Goal: Information Seeking & Learning: Learn about a topic

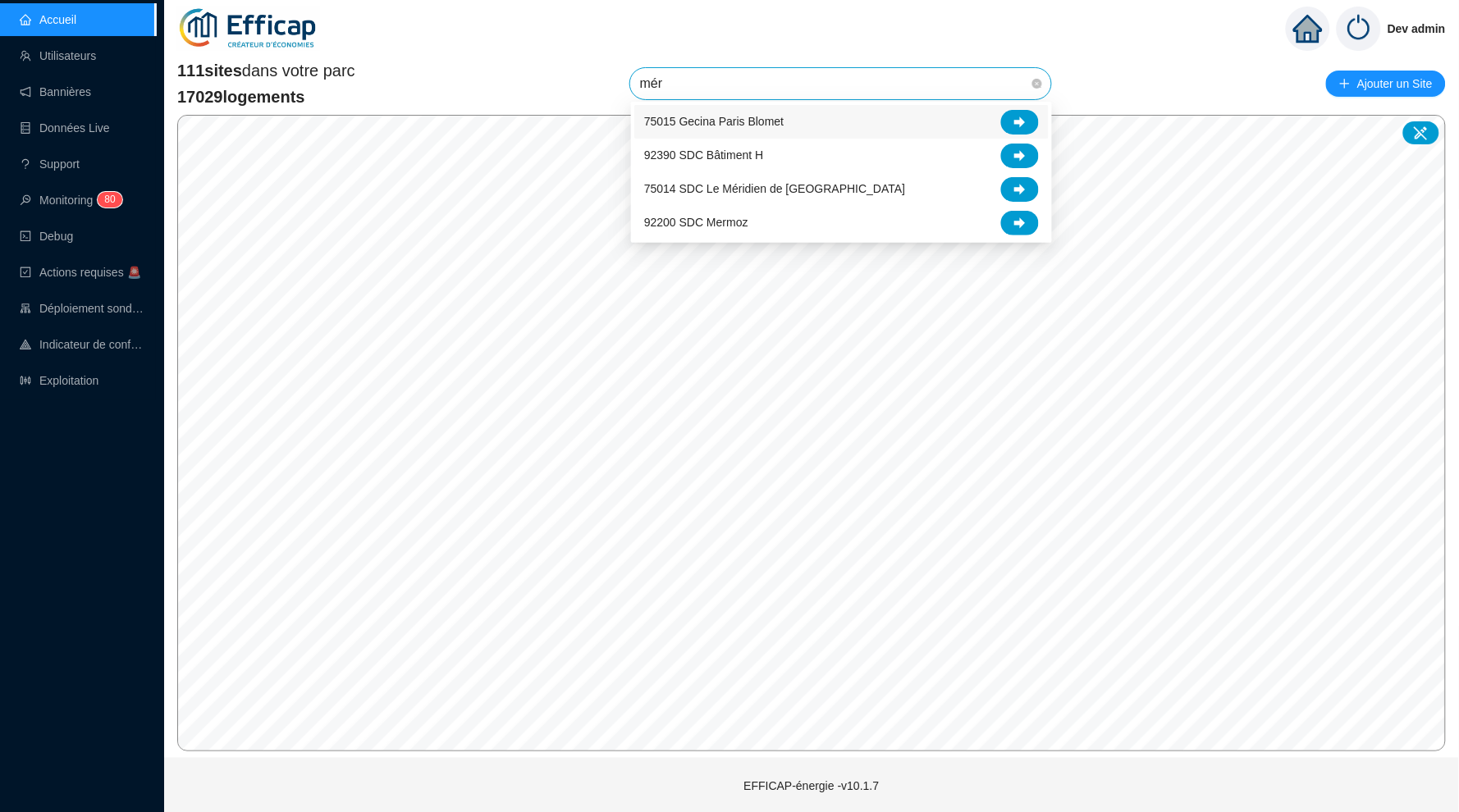
type input "méri"
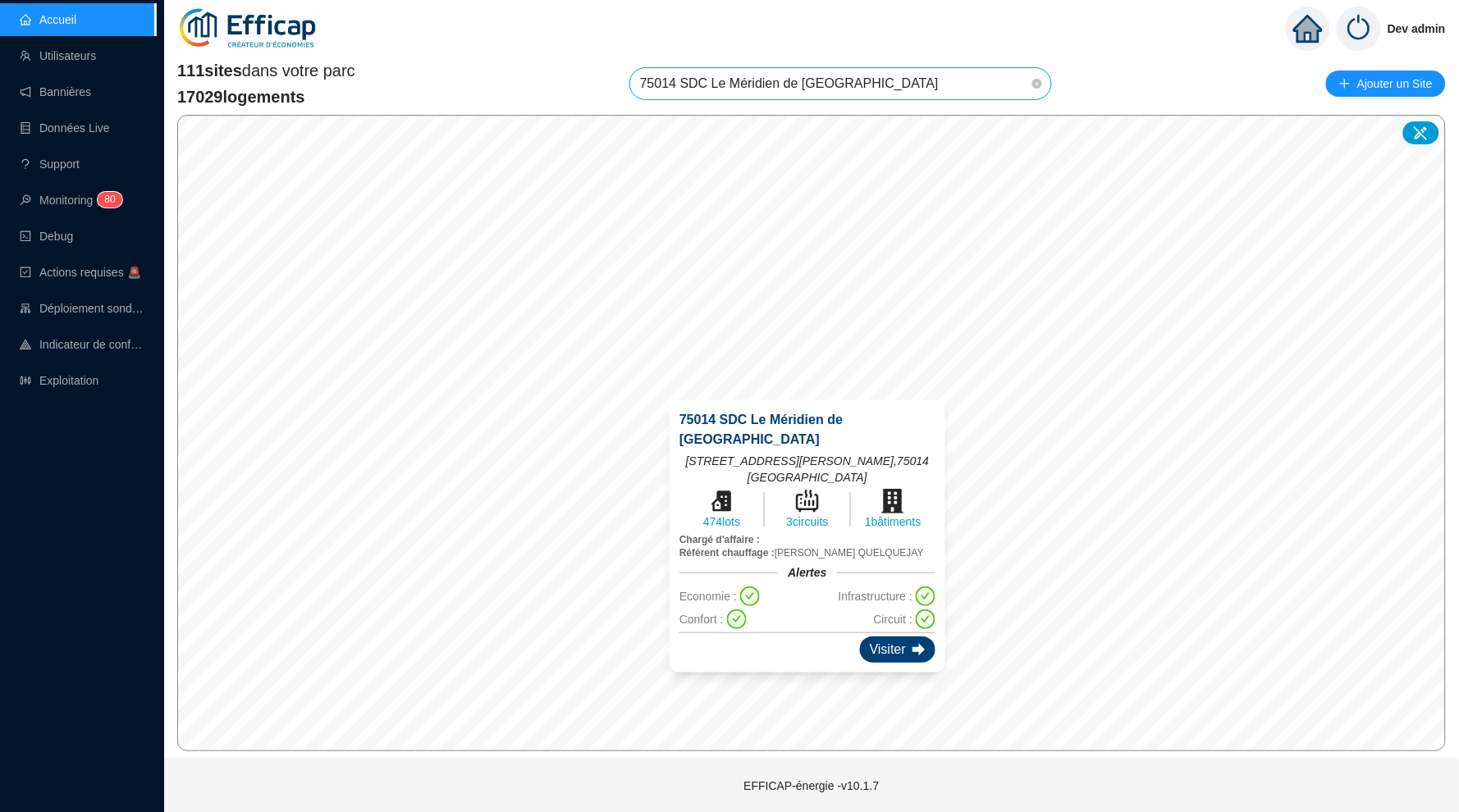
click at [889, 637] on div "Visiter" at bounding box center [898, 649] width 76 height 26
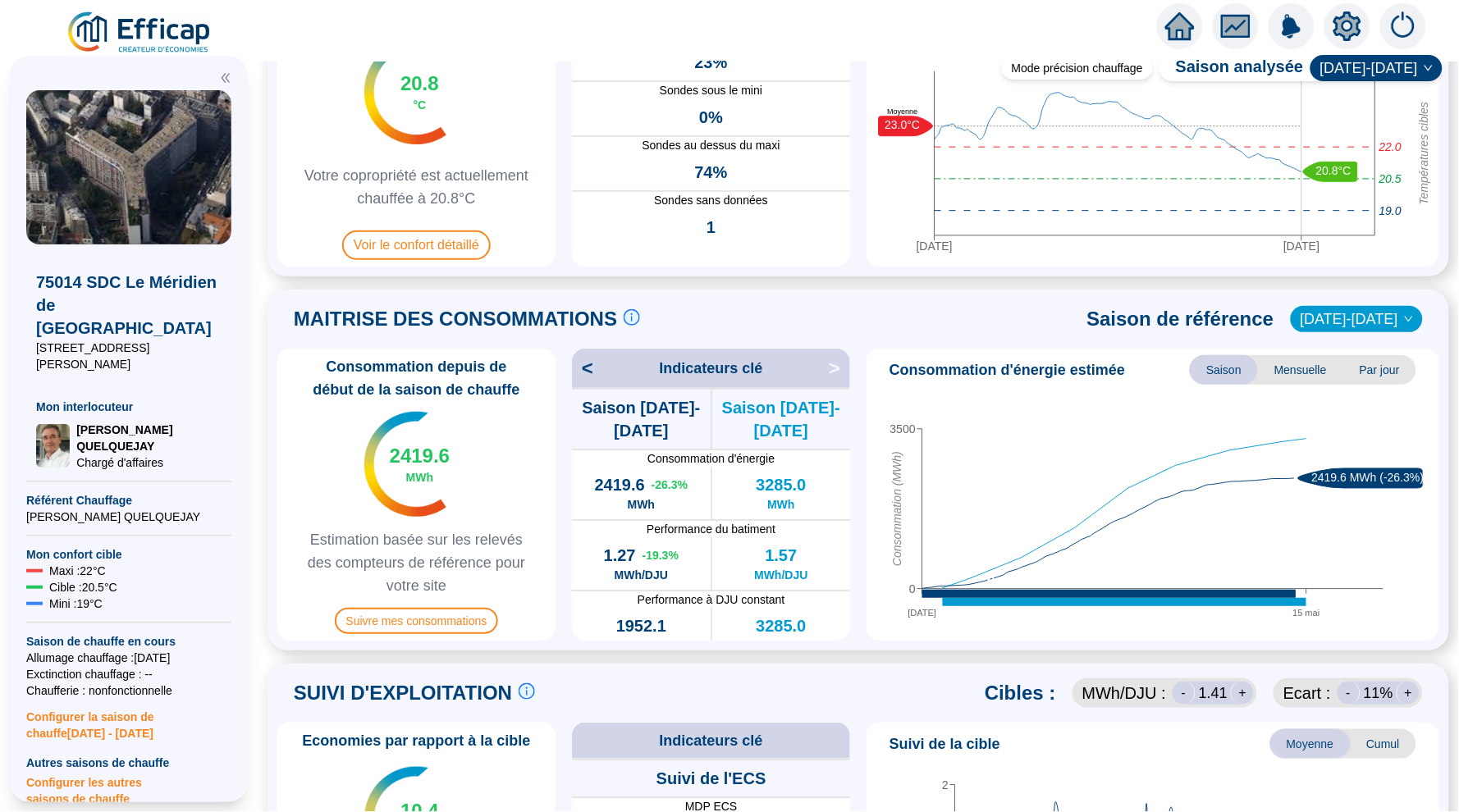
scroll to position [168, 0]
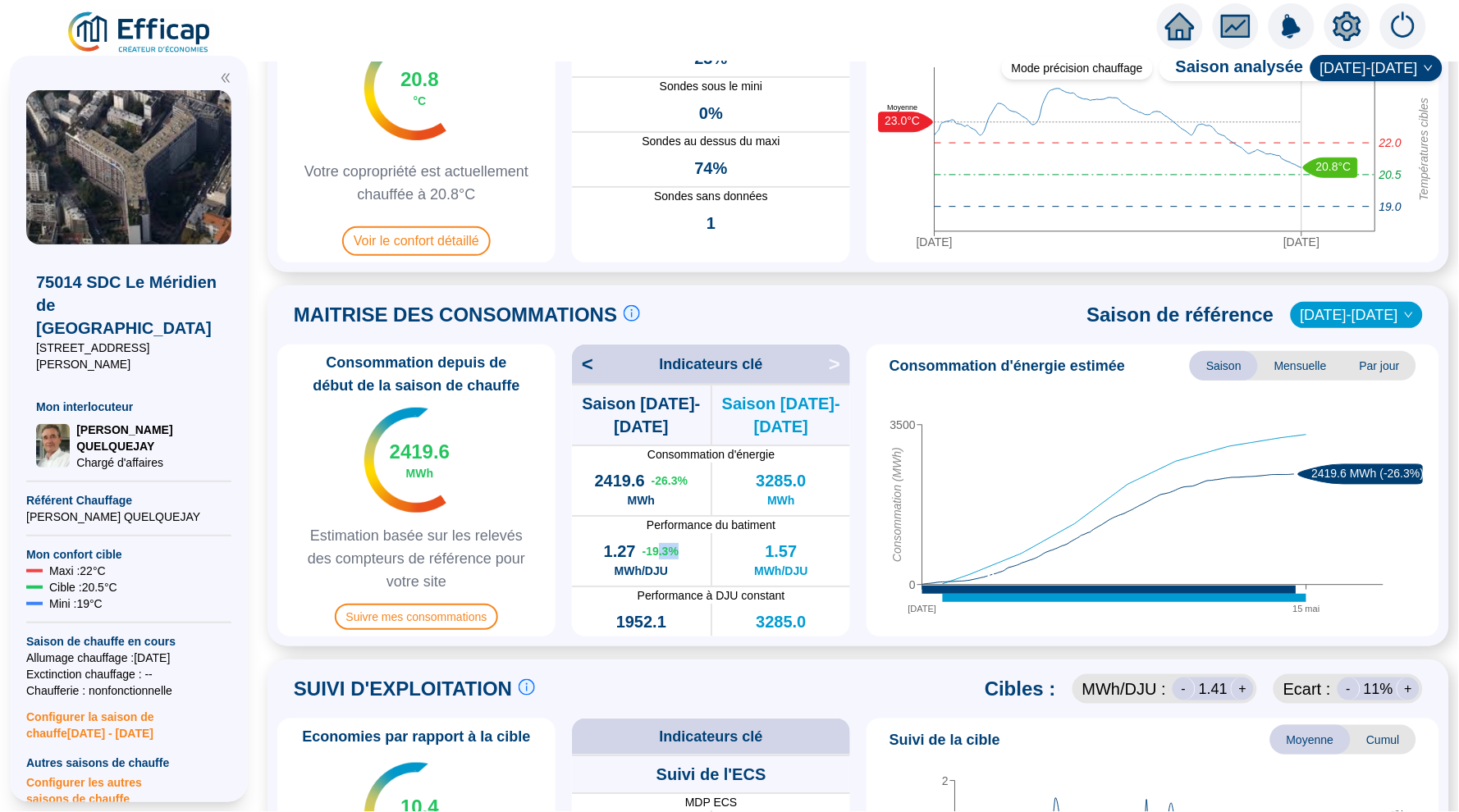
drag, startPoint x: 684, startPoint y: 548, endPoint x: 648, endPoint y: 548, distance: 36.0
click at [649, 548] on div "1.27 -19.3 % MWh/DJU" at bounding box center [641, 559] width 138 height 52
click at [860, 522] on div "Consommation depuis de début de la saison de chauffe 2419.6 MWh Estimation basé…" at bounding box center [859, 491] width 1162 height 292
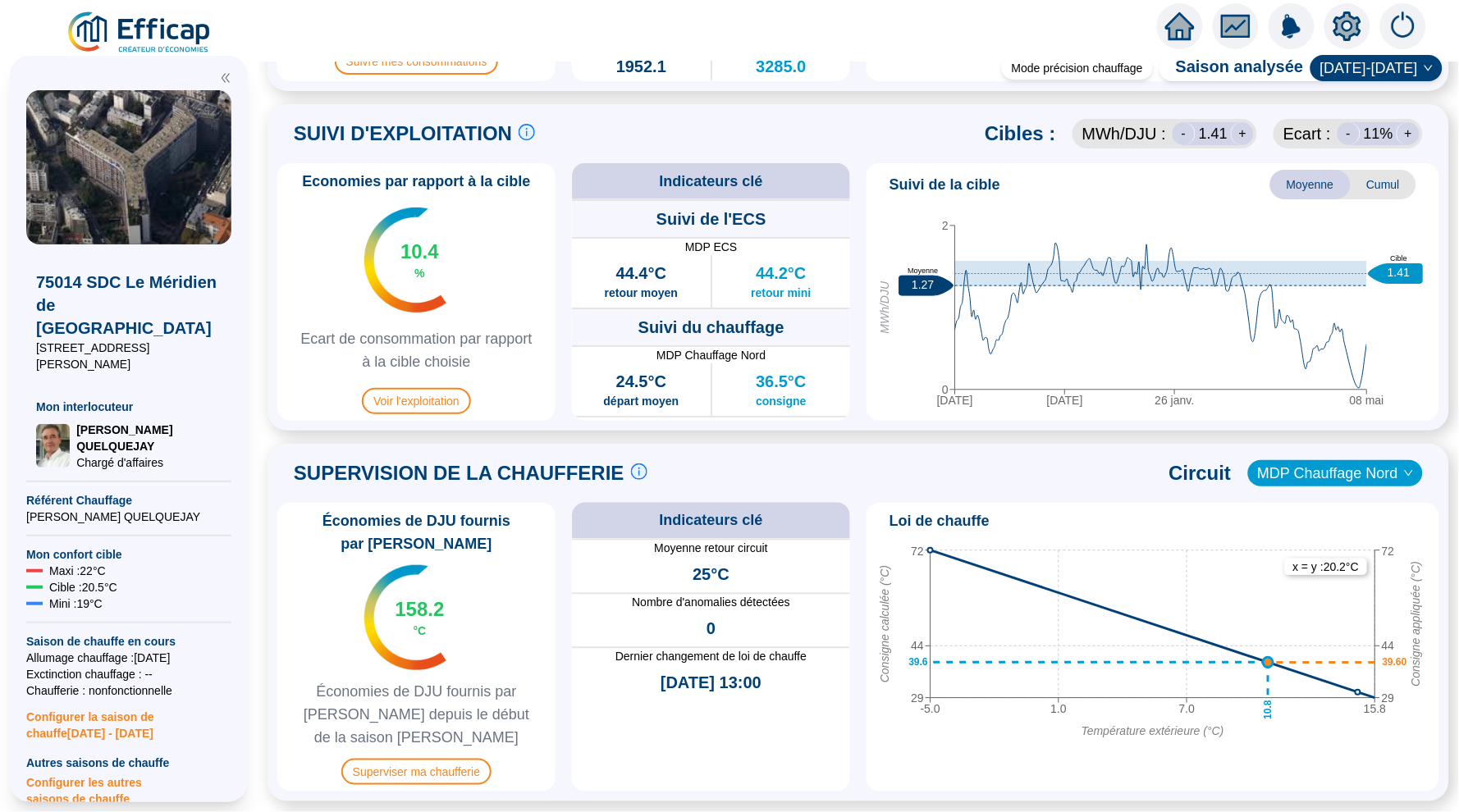
scroll to position [728, 0]
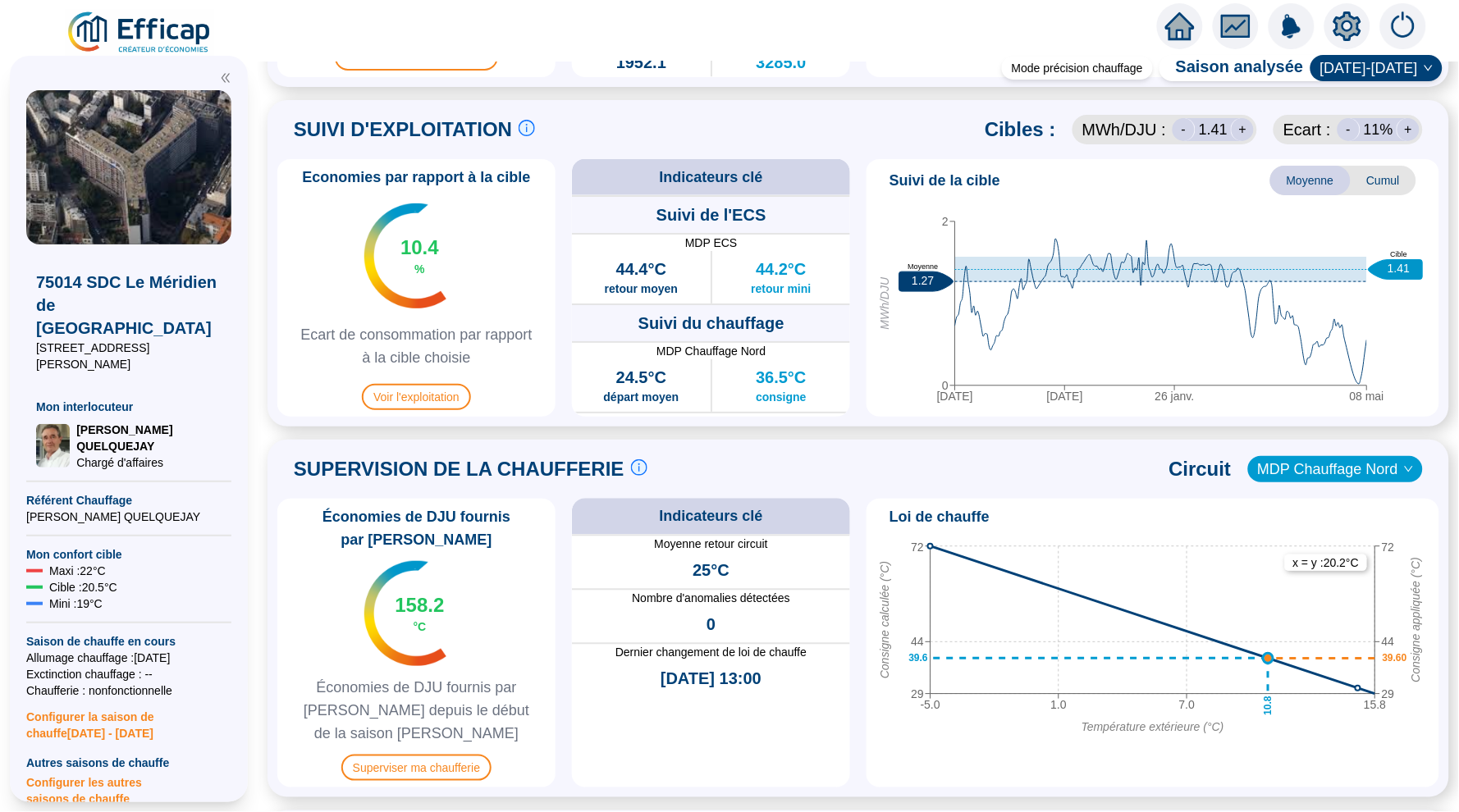
click at [1390, 171] on span "Cumul" at bounding box center [1383, 180] width 66 height 30
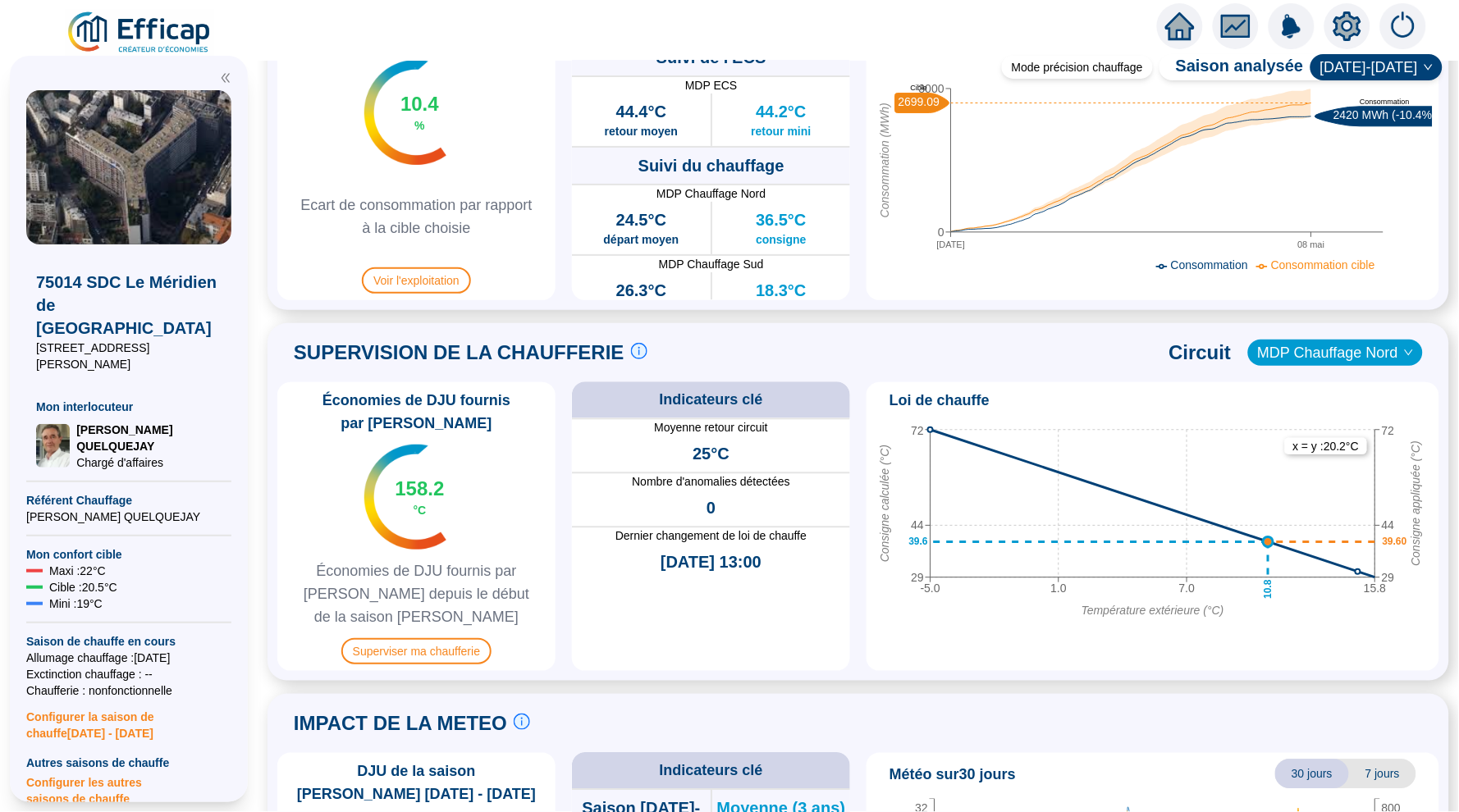
scroll to position [886, 0]
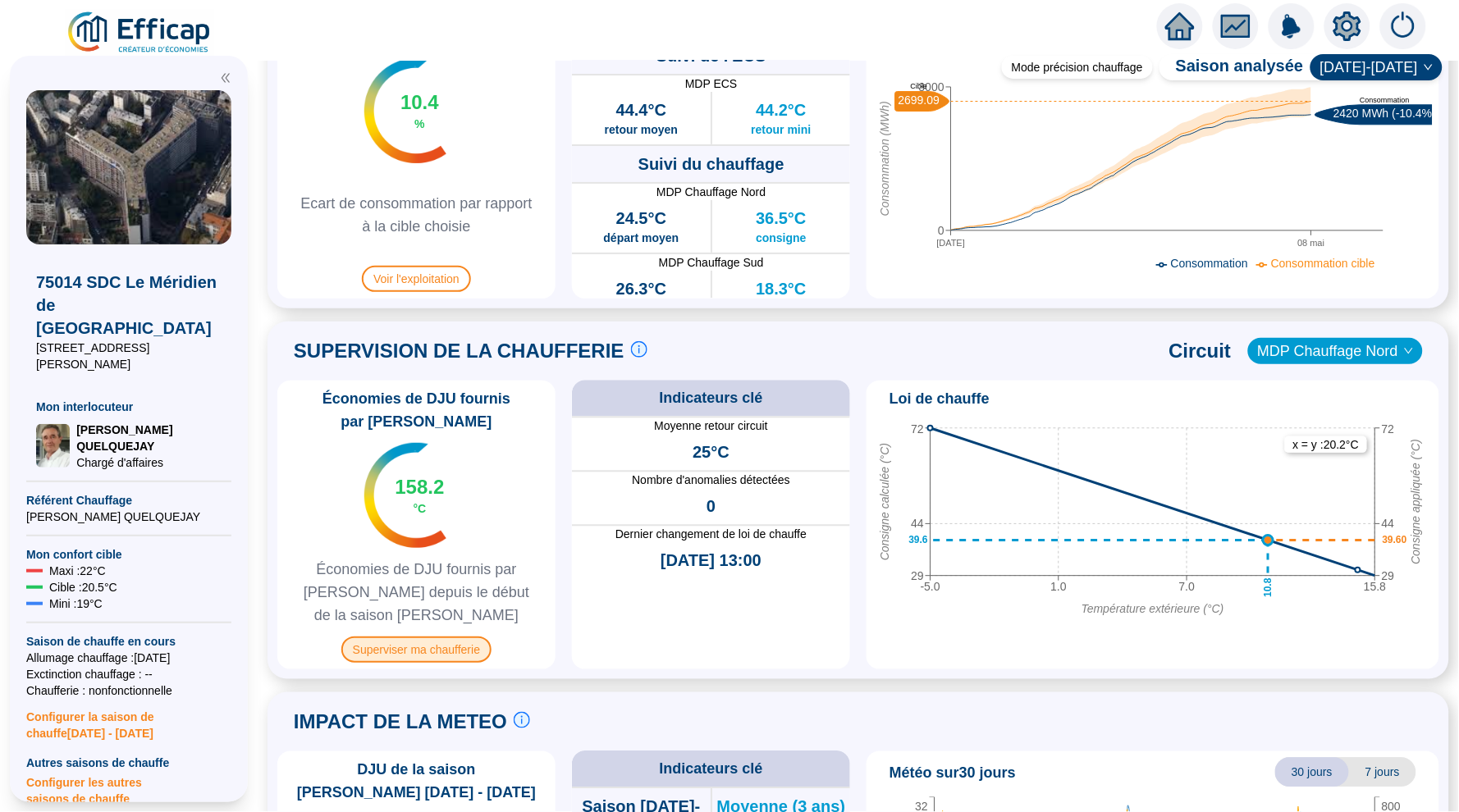
click at [428, 648] on span "Superviser ma chaufferie" at bounding box center [417, 649] width 150 height 26
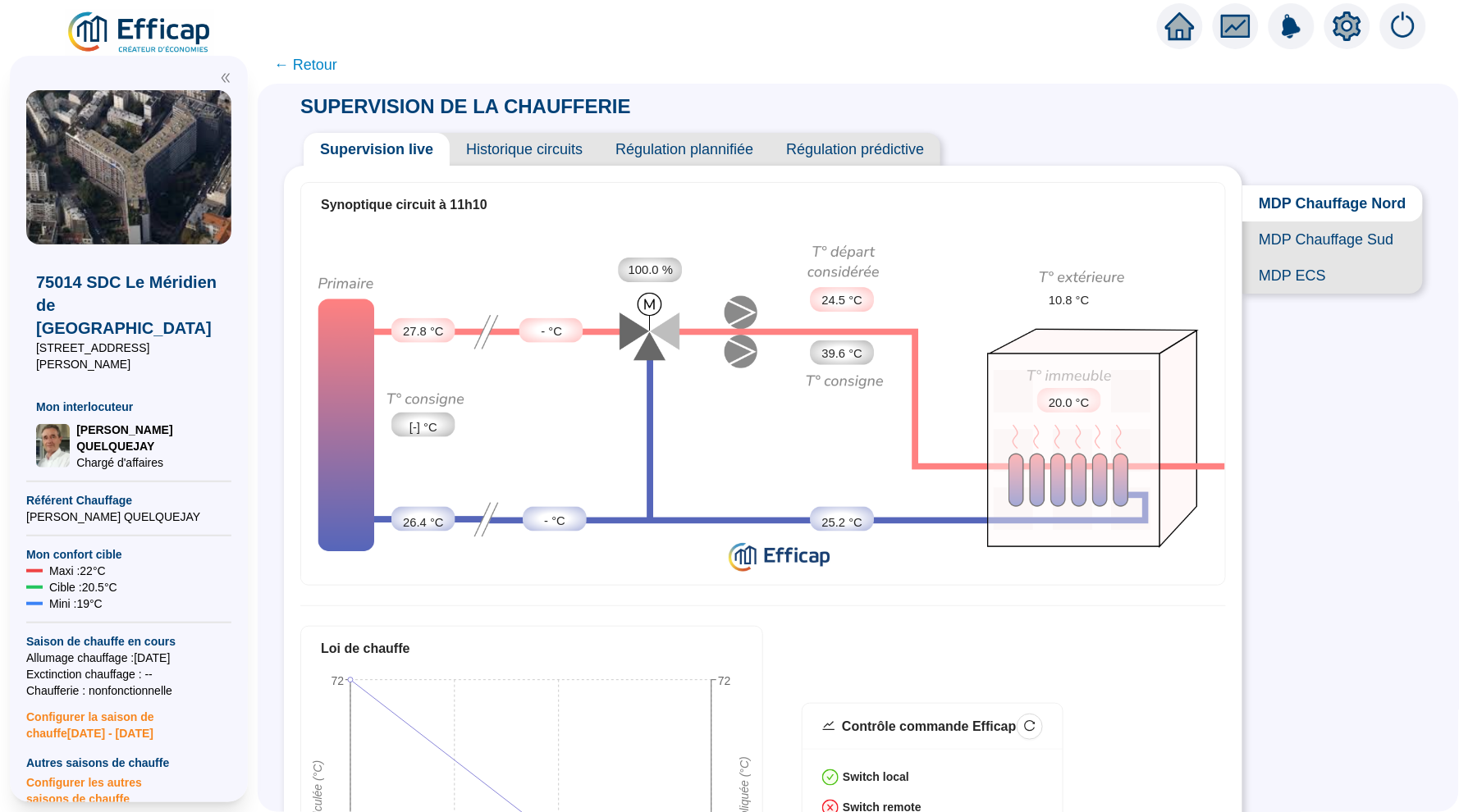
click at [535, 154] on span "Historique circuits" at bounding box center [524, 149] width 149 height 33
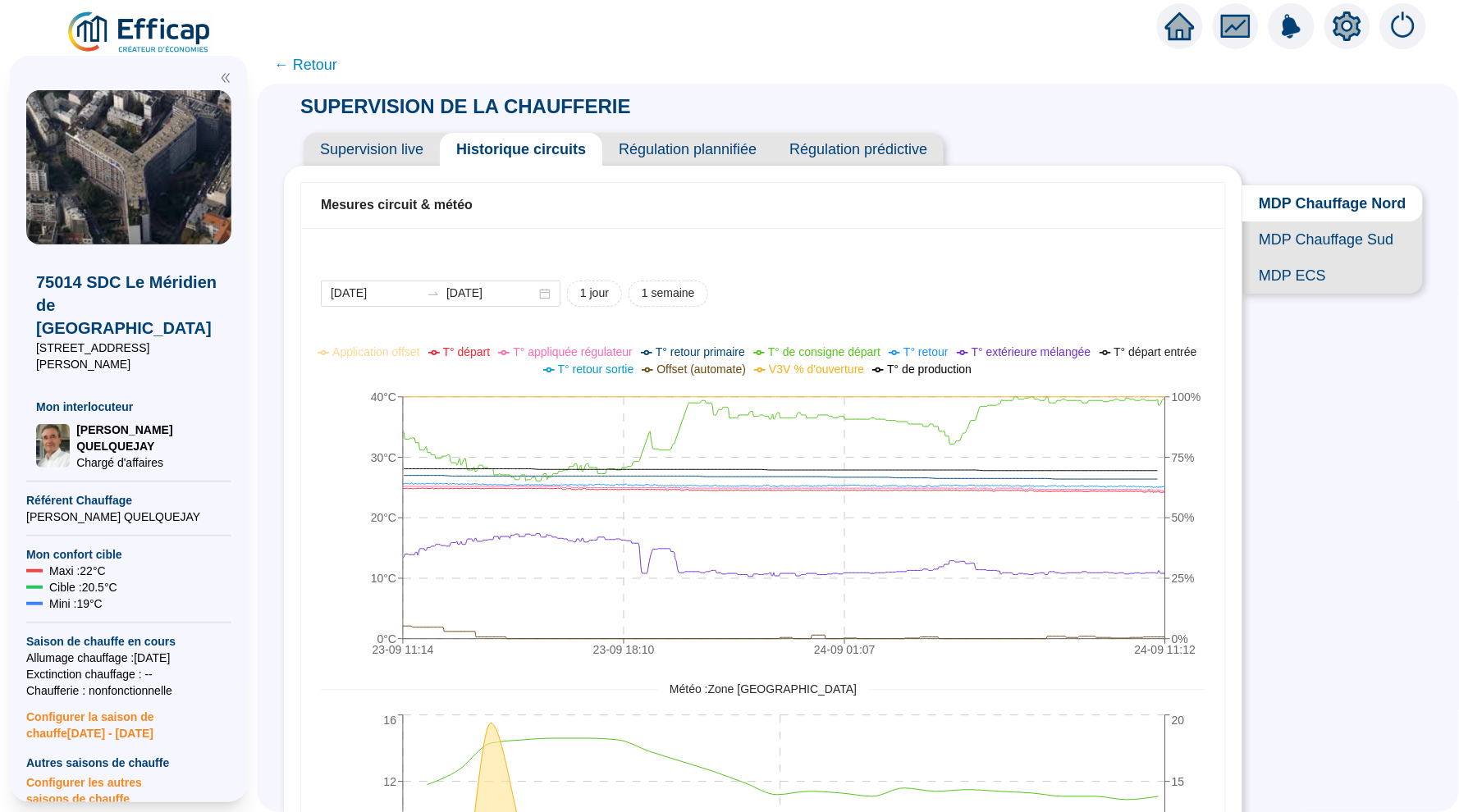
click at [1173, 30] on icon "home" at bounding box center [1180, 26] width 30 height 23
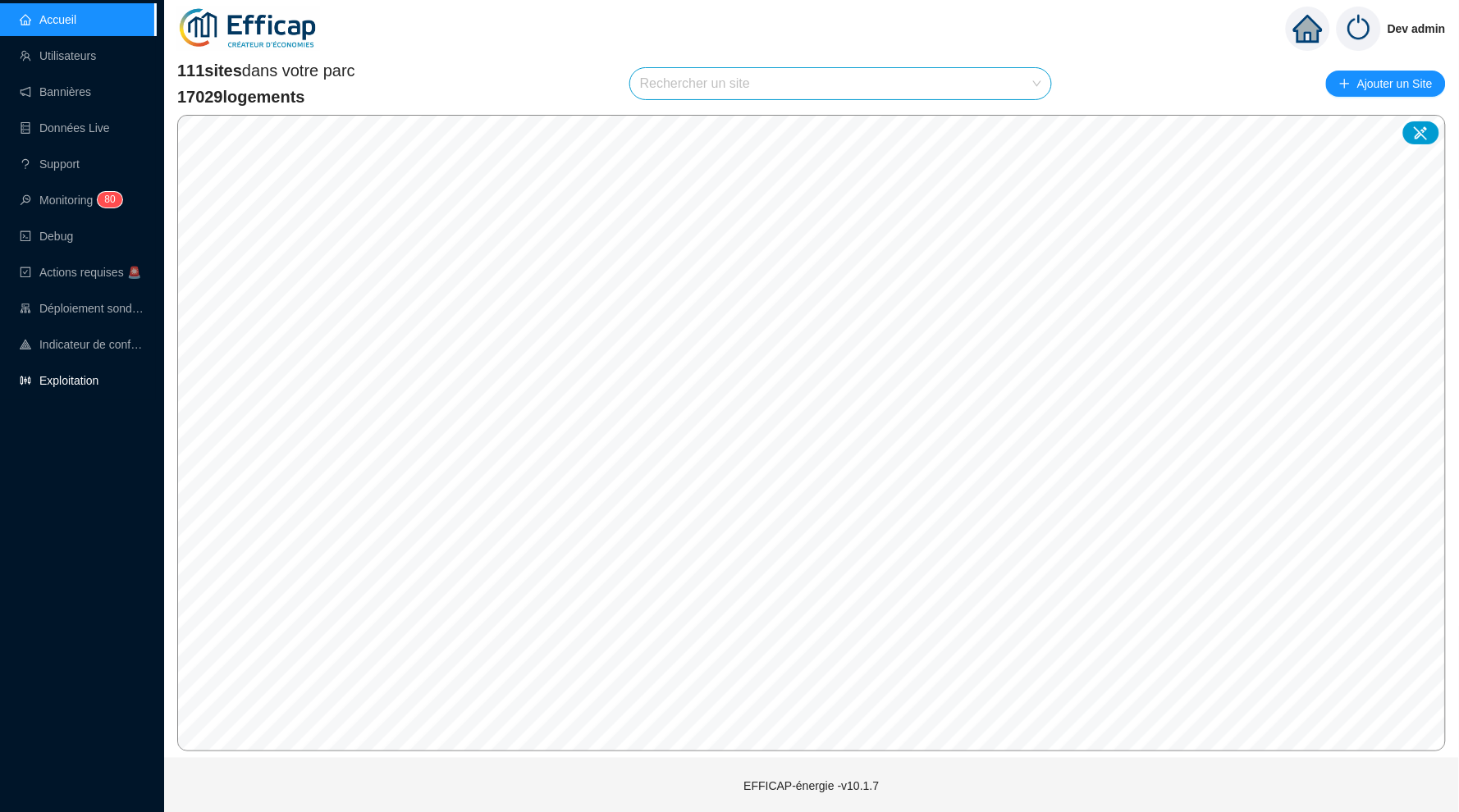
click at [52, 375] on link "Exploitation" at bounding box center [58, 381] width 78 height 13
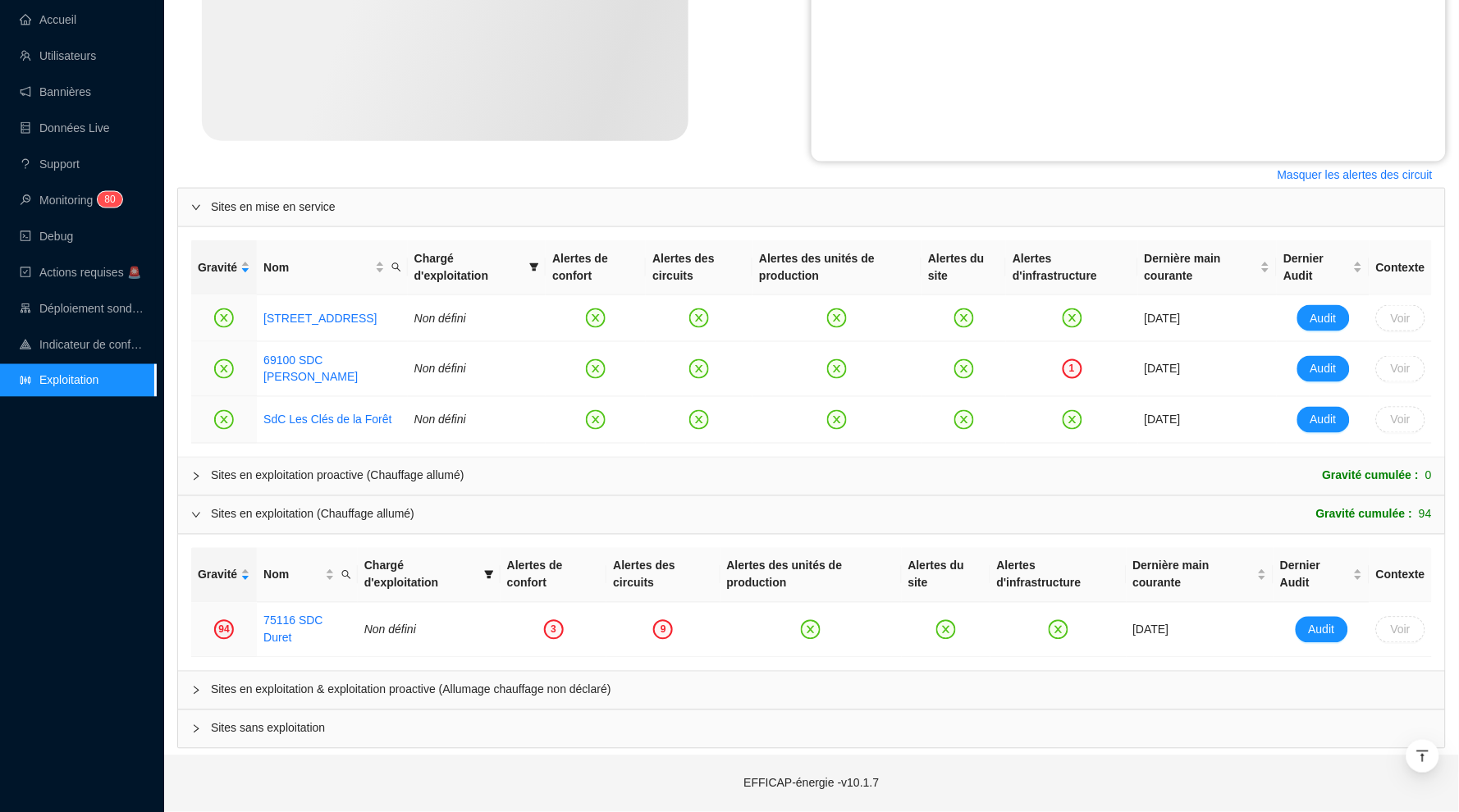
scroll to position [519, 0]
click at [260, 695] on span "Sites en exploitation & exploitation proactive (Allumage chauffage non déclaré)" at bounding box center [821, 691] width 1221 height 17
click at [190, 691] on div "Sites en exploitation & exploitation proactive (Allumage chauffage non déclaré)" at bounding box center [811, 691] width 1267 height 38
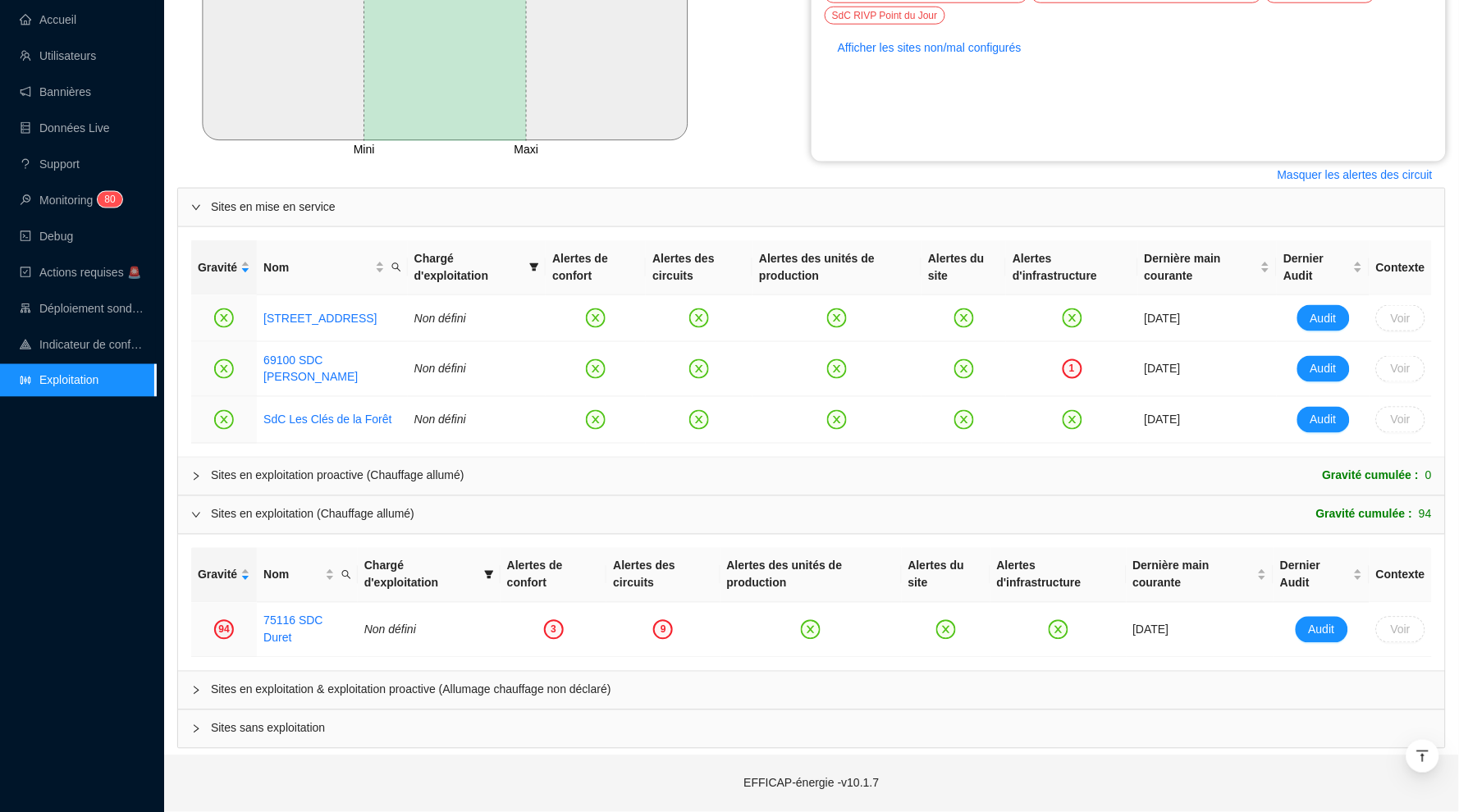
click at [200, 699] on div at bounding box center [201, 691] width 19 height 18
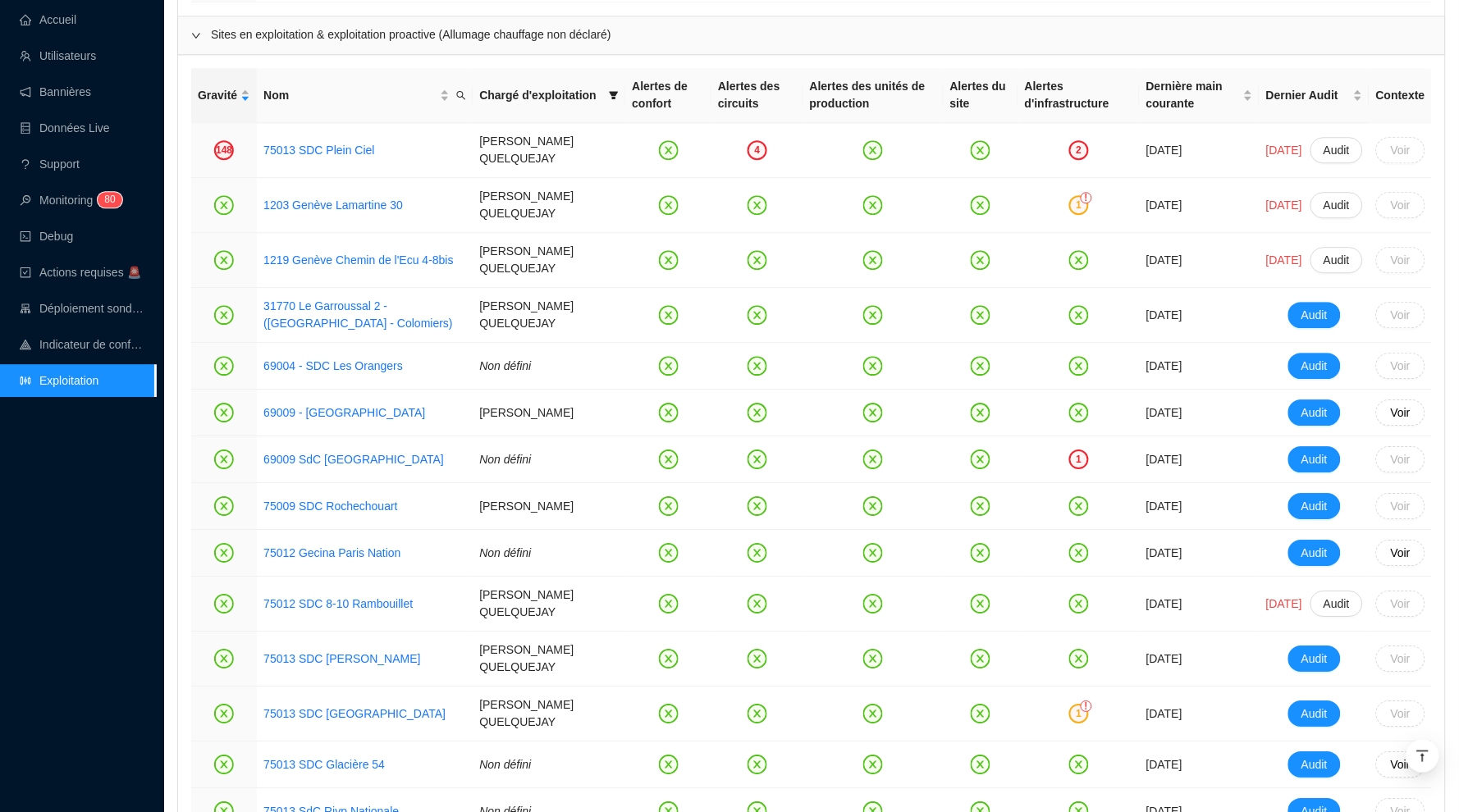
scroll to position [1180, 0]
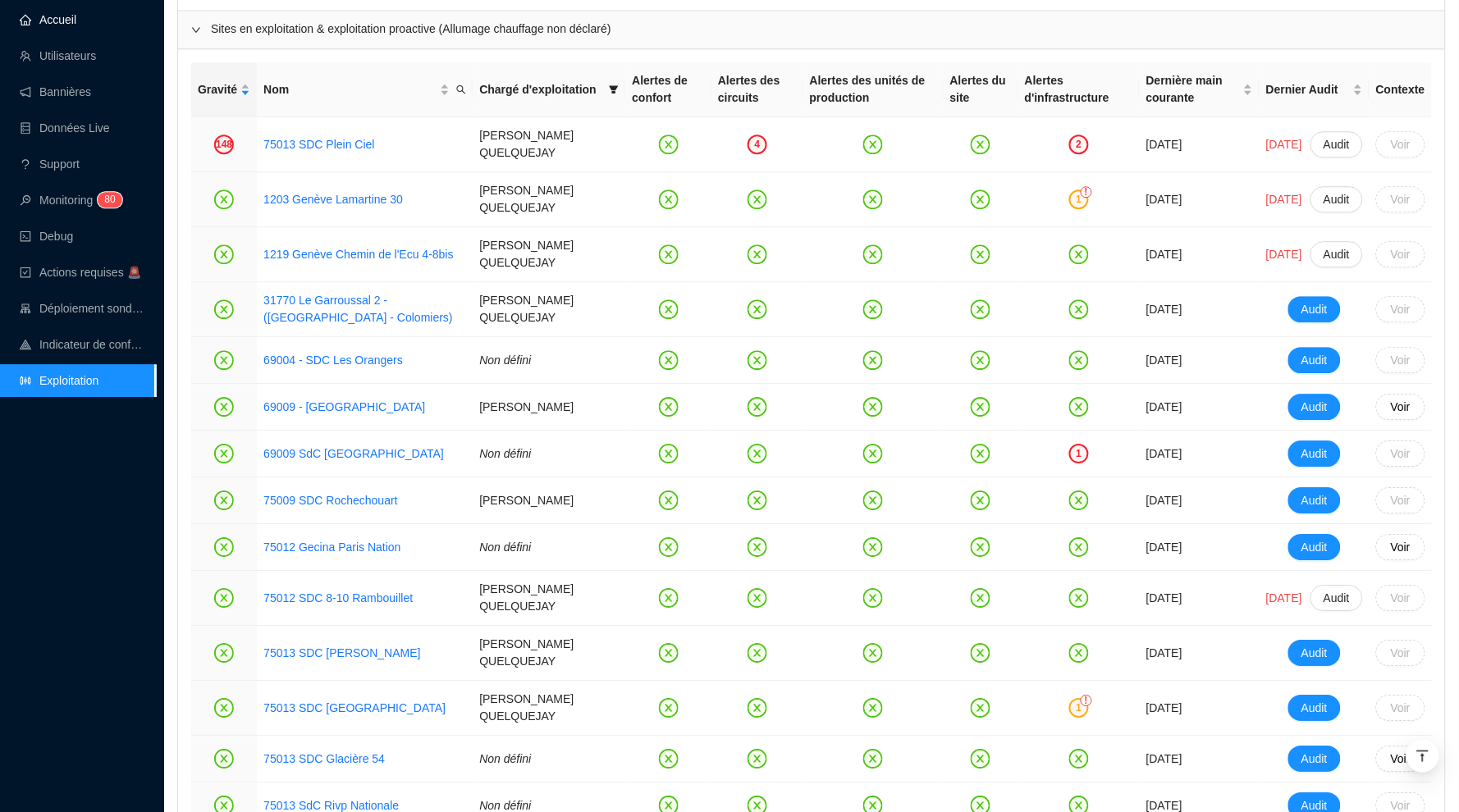
click at [55, 13] on link "Accueil" at bounding box center [47, 20] width 57 height 13
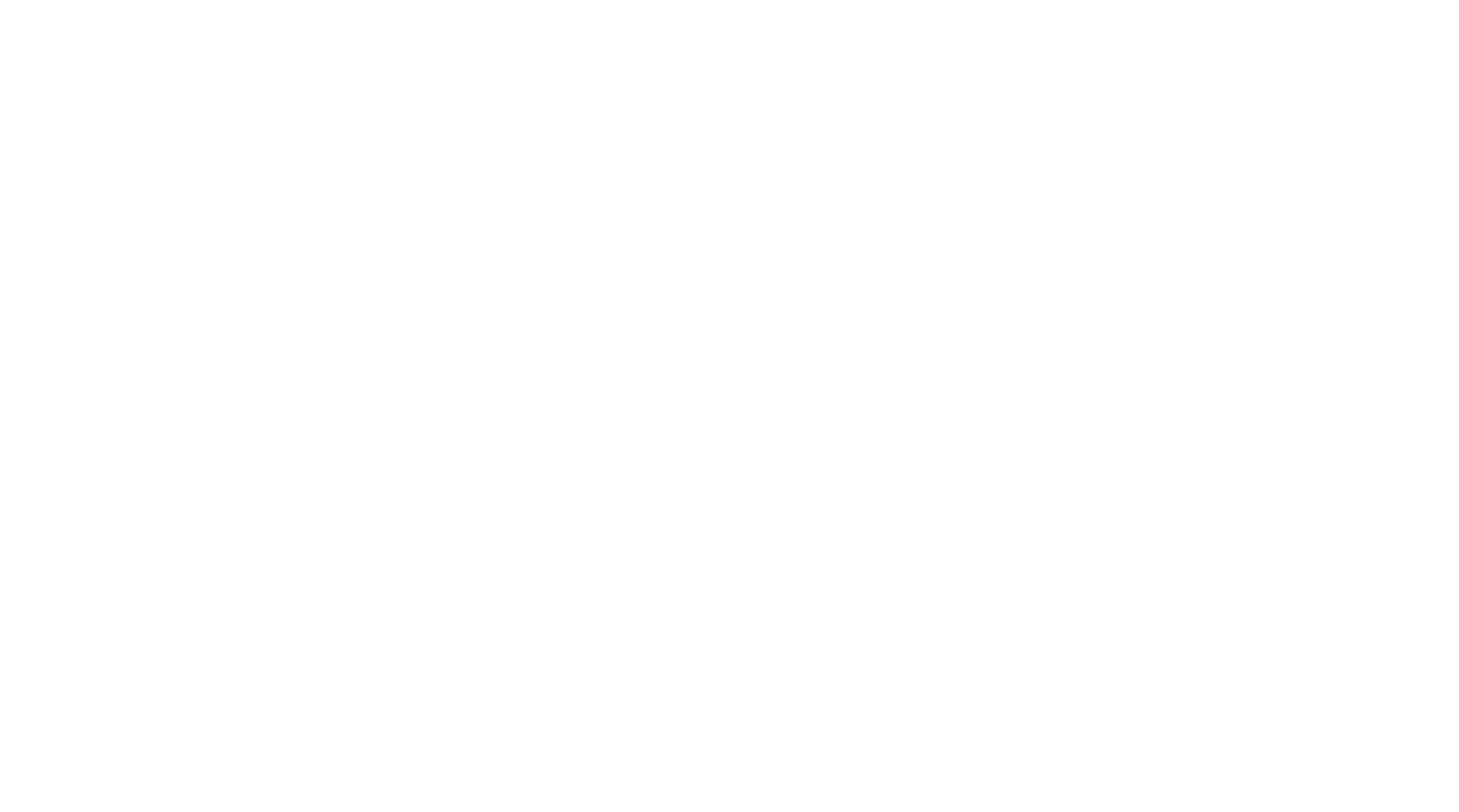
drag, startPoint x: 502, startPoint y: 13, endPoint x: 633, endPoint y: 73, distance: 144.1
click at [633, 73] on div at bounding box center [730, 406] width 1459 height 812
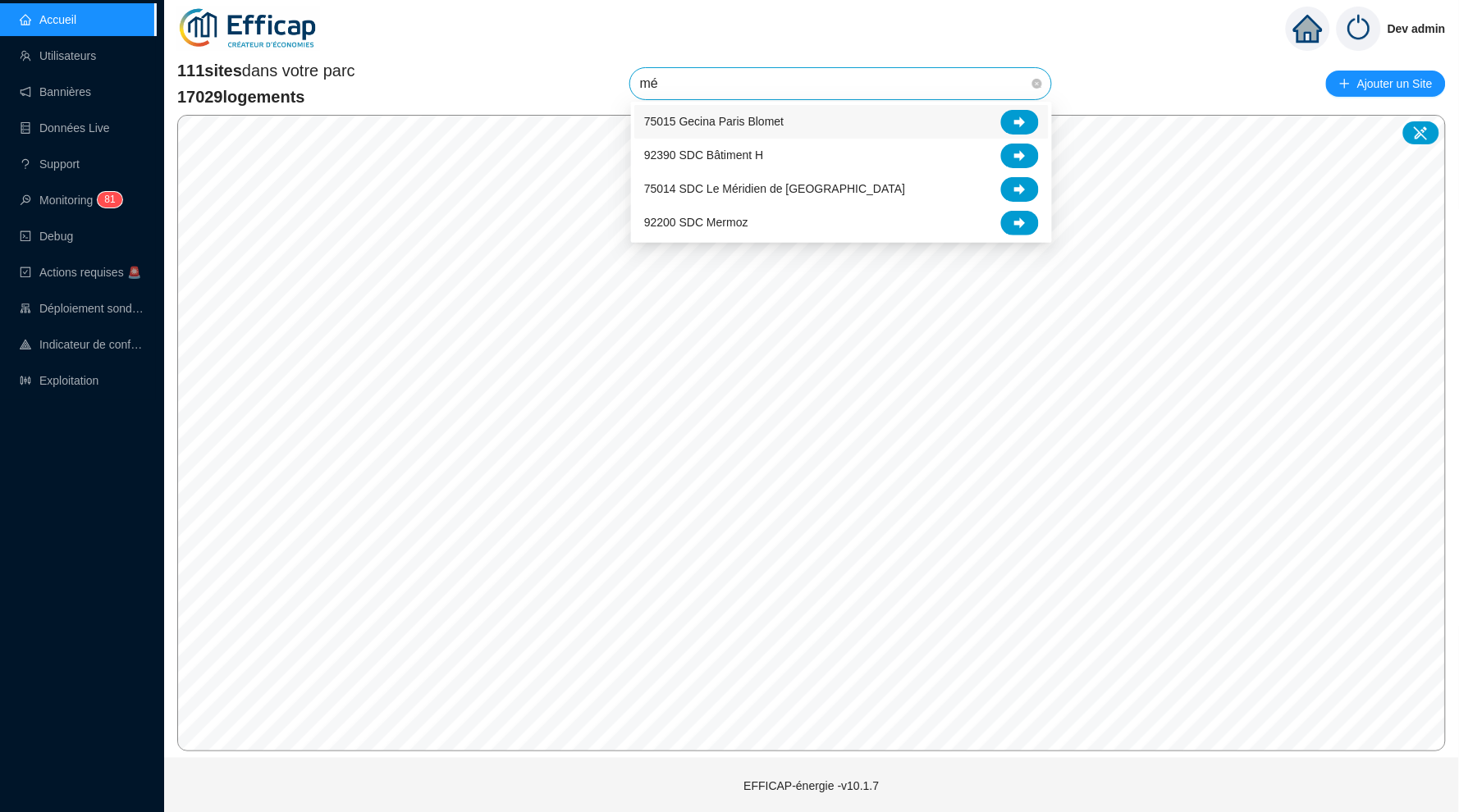
type input "mér"
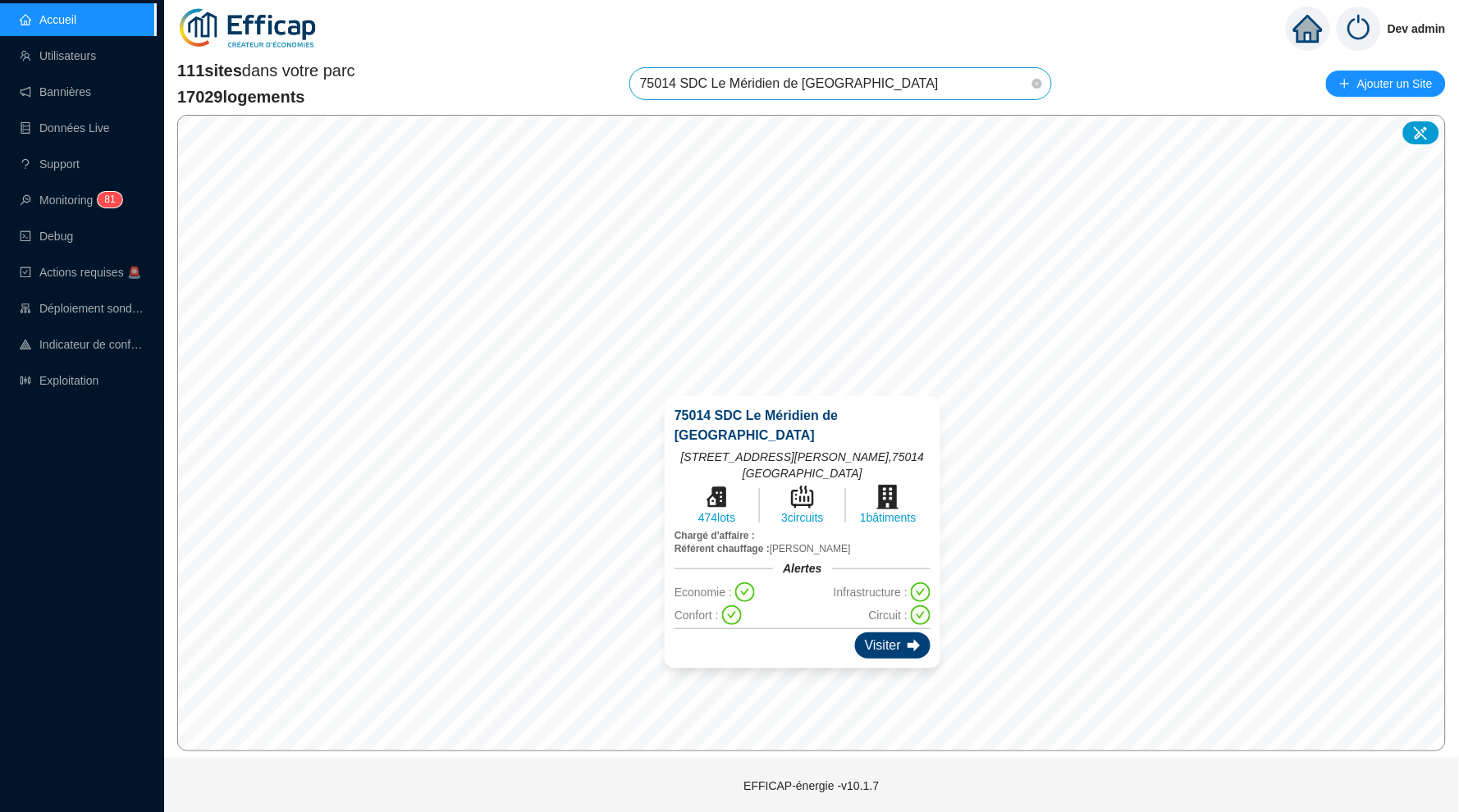
click at [885, 632] on div "Visiter" at bounding box center [893, 645] width 76 height 26
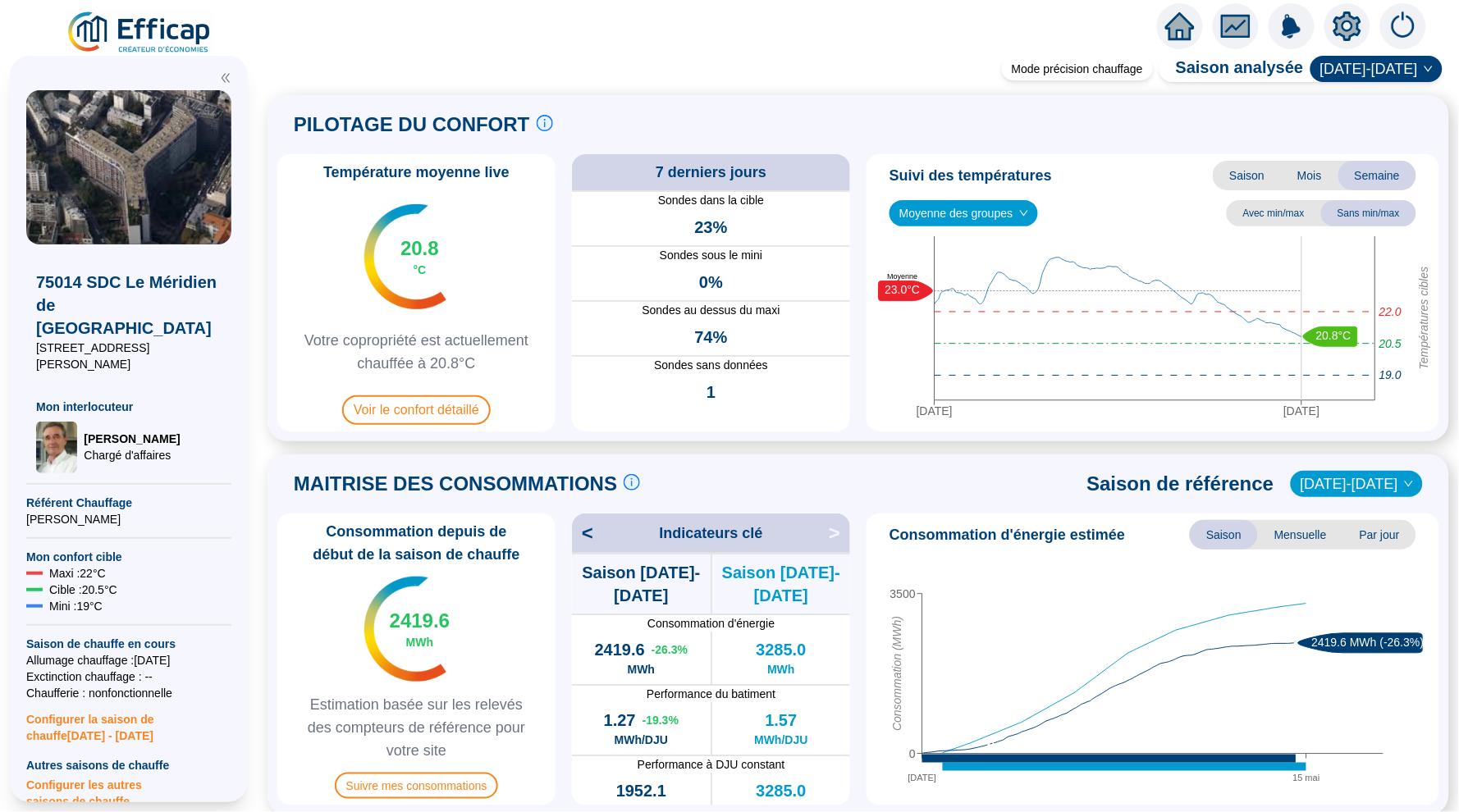
scroll to position [37, 0]
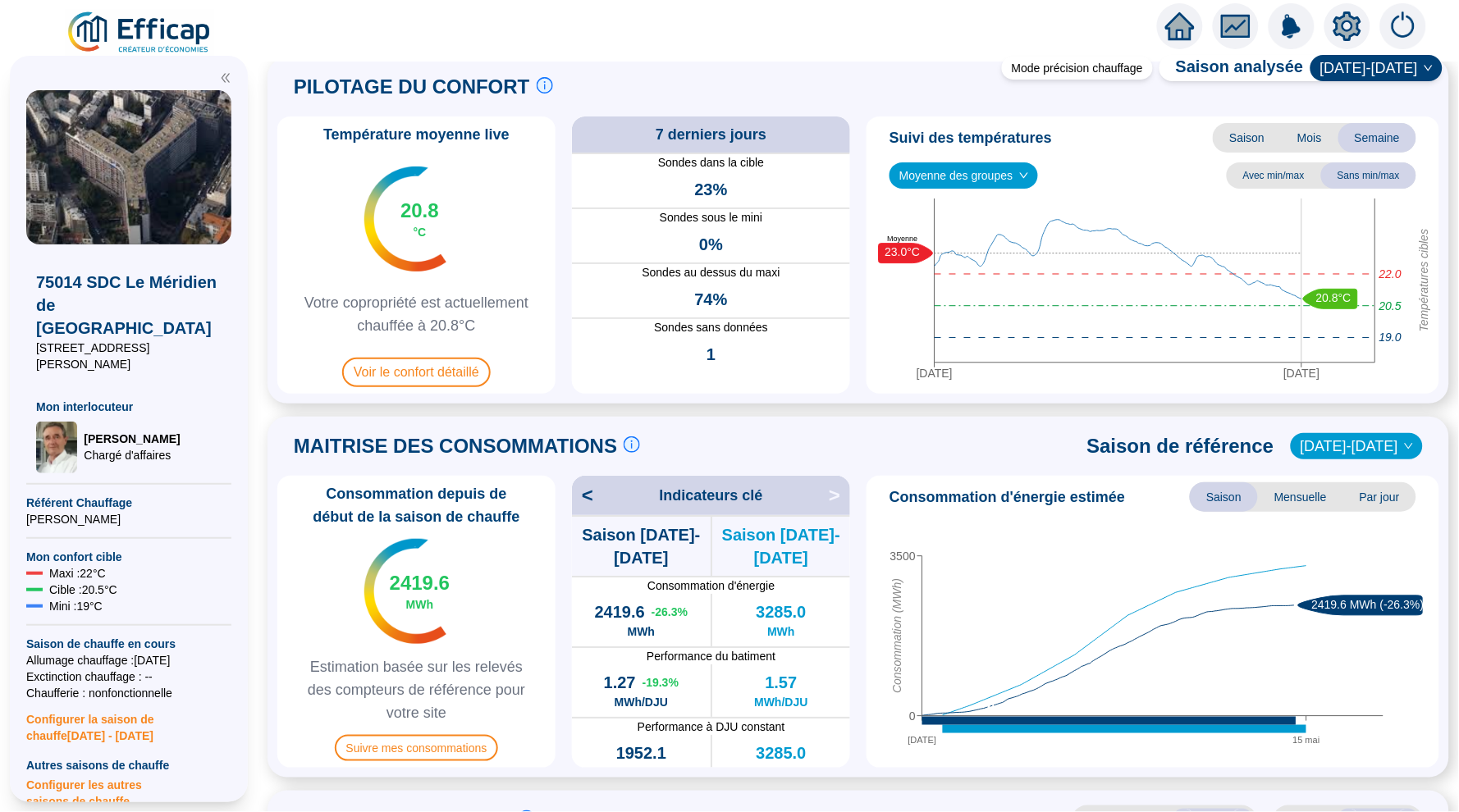
click at [1168, 20] on icon "home" at bounding box center [1180, 26] width 30 height 30
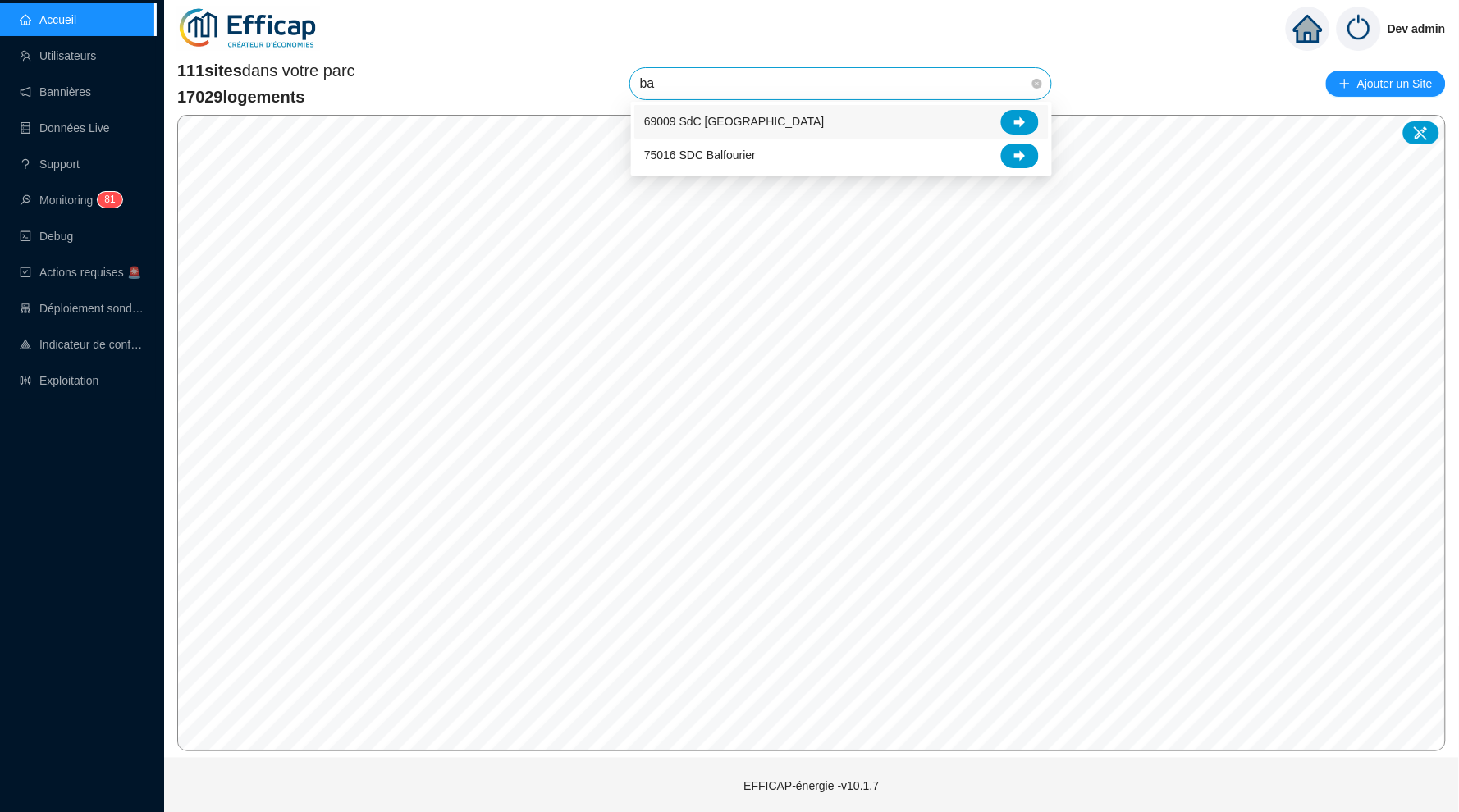
type input "b"
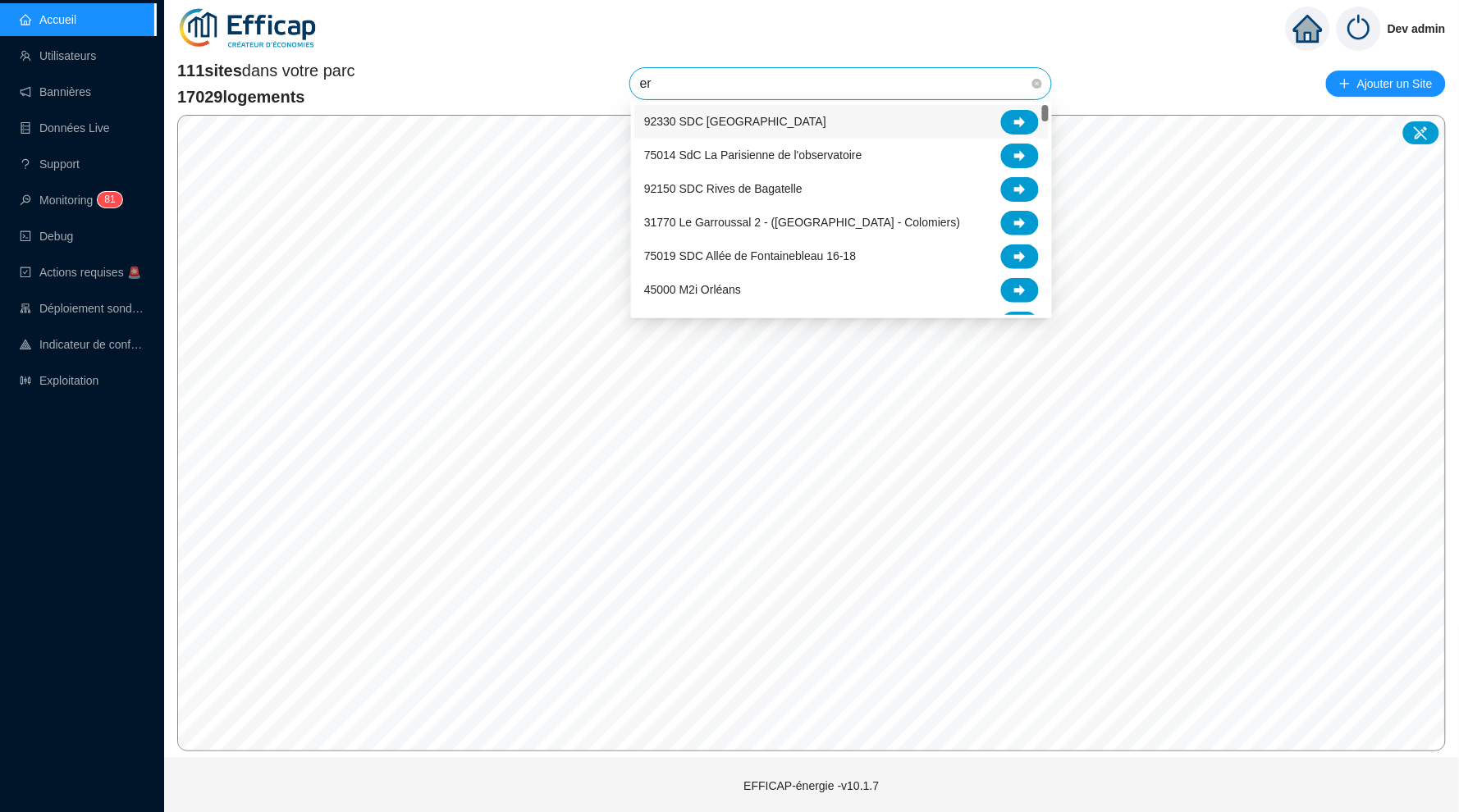
type input "era"
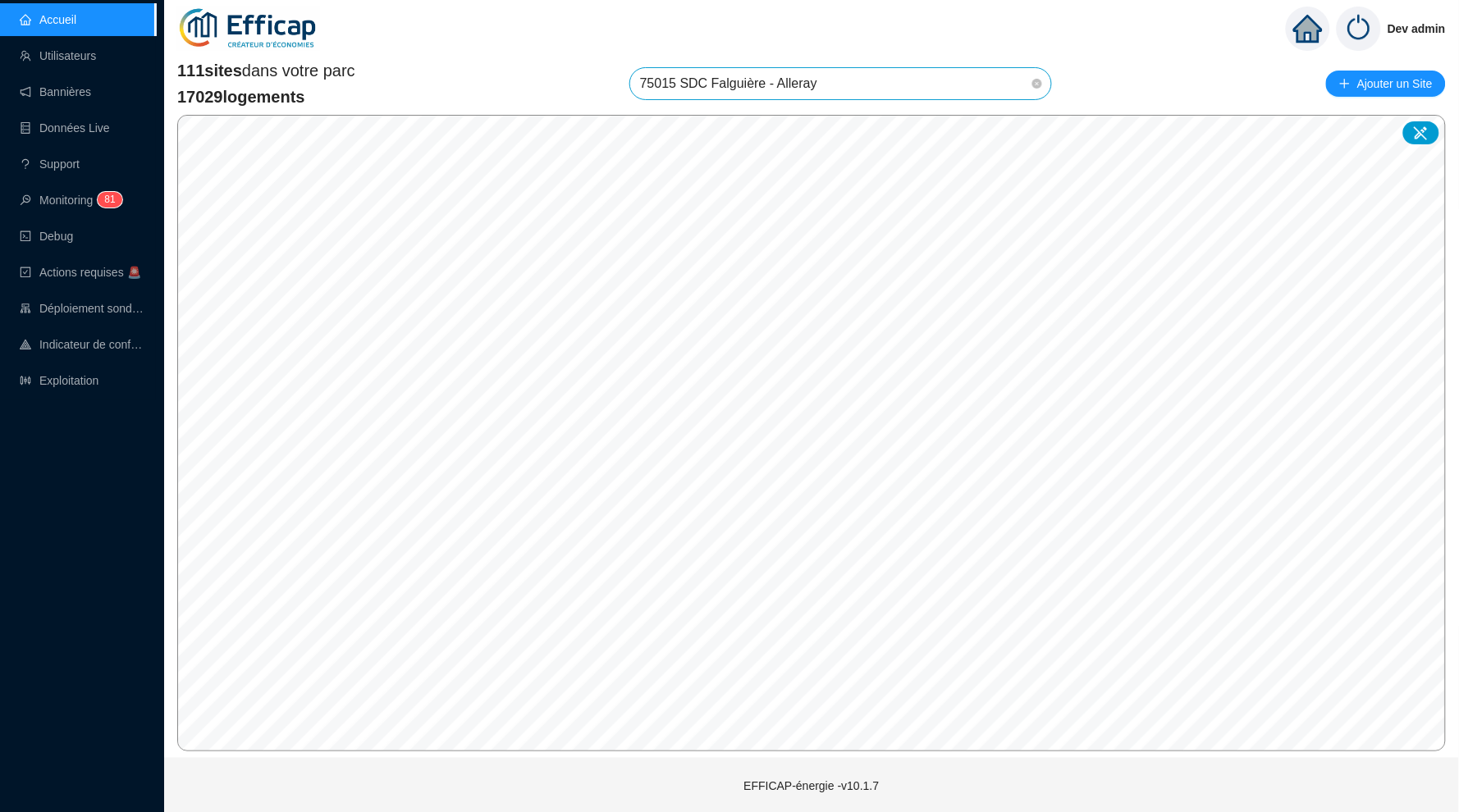
click at [972, 76] on span "75015 SDC Falguière - Alleray" at bounding box center [841, 83] width 401 height 31
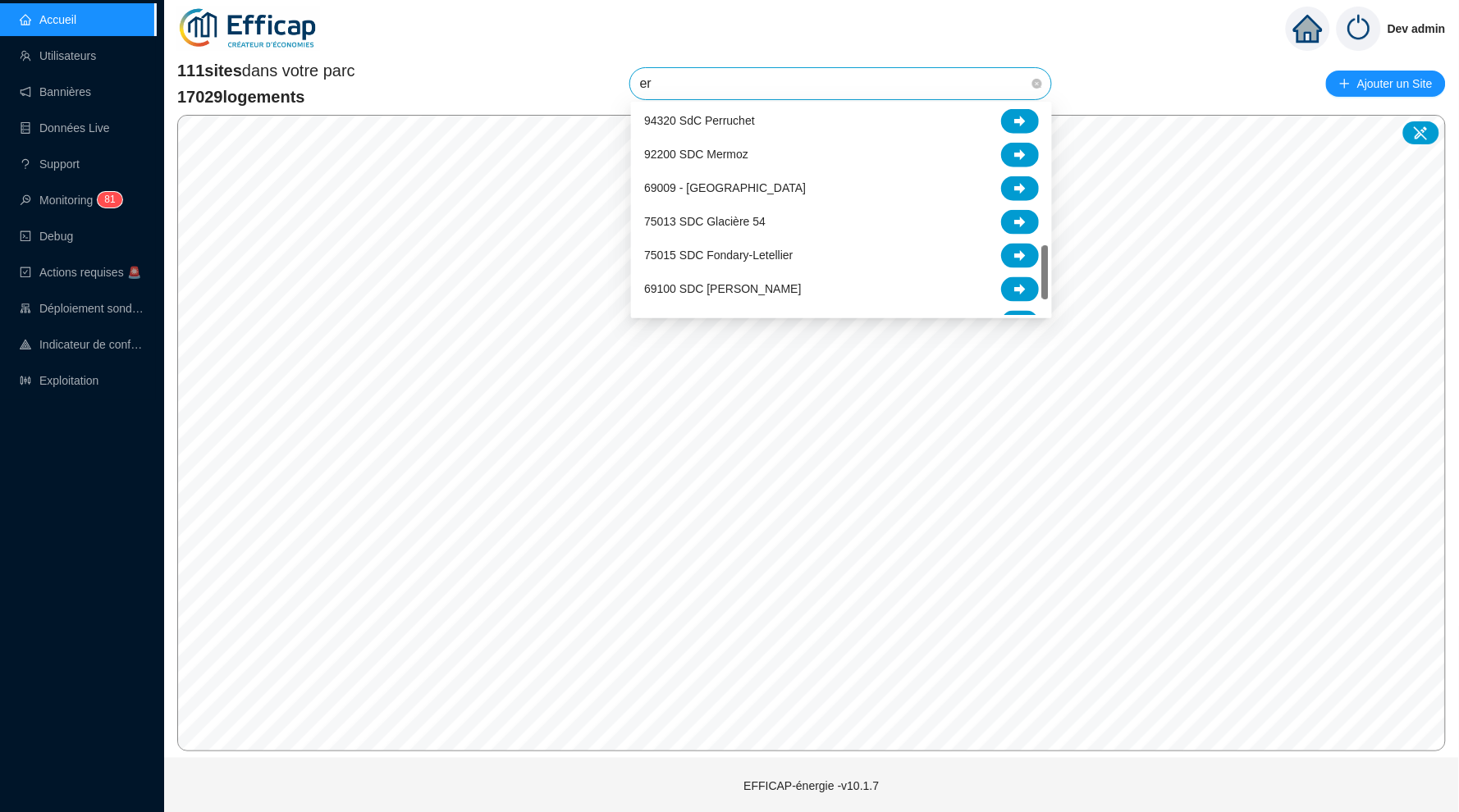
scroll to position [541, 0]
type input "era"
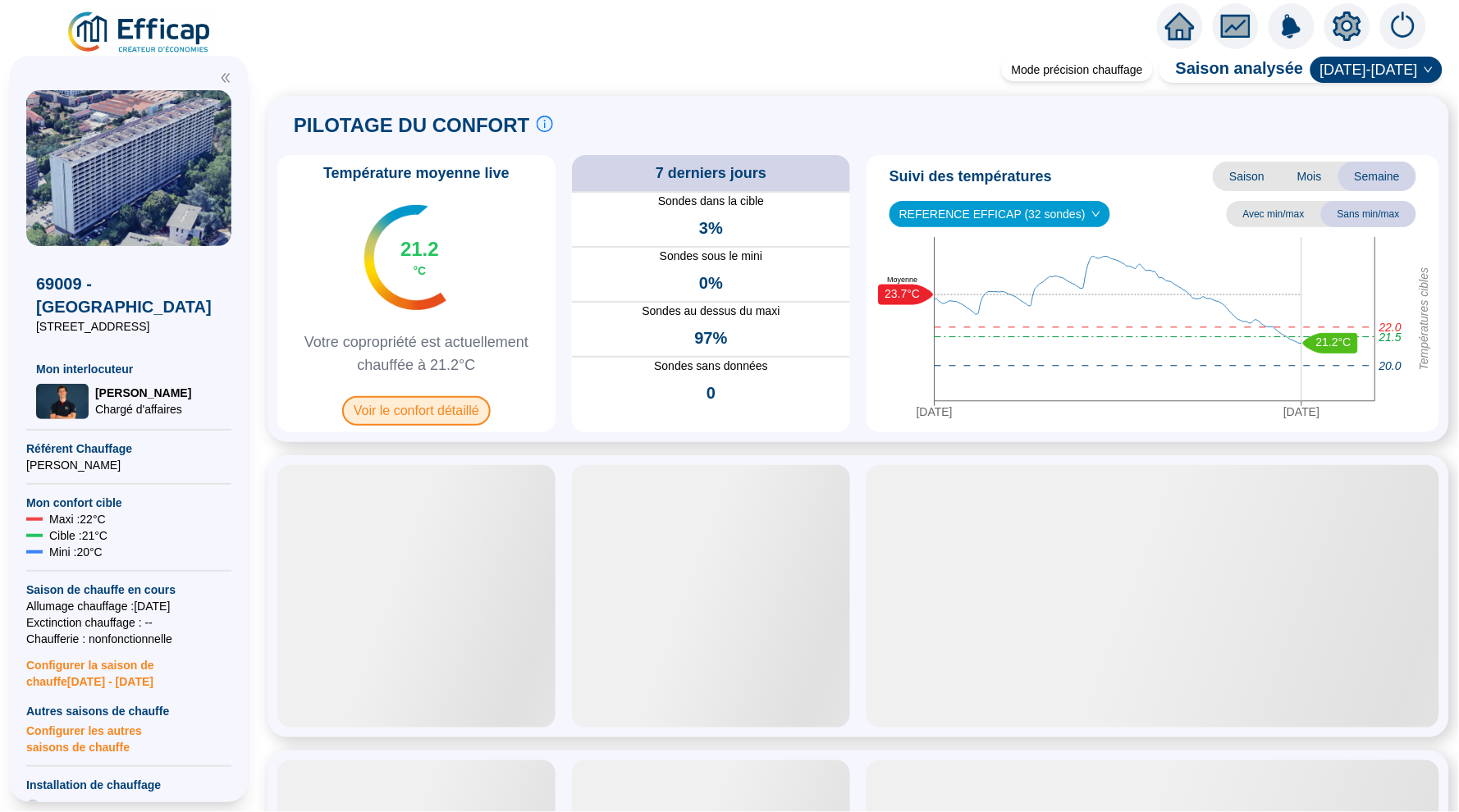
click at [445, 406] on span "Voir le confort détaillé" at bounding box center [417, 411] width 148 height 30
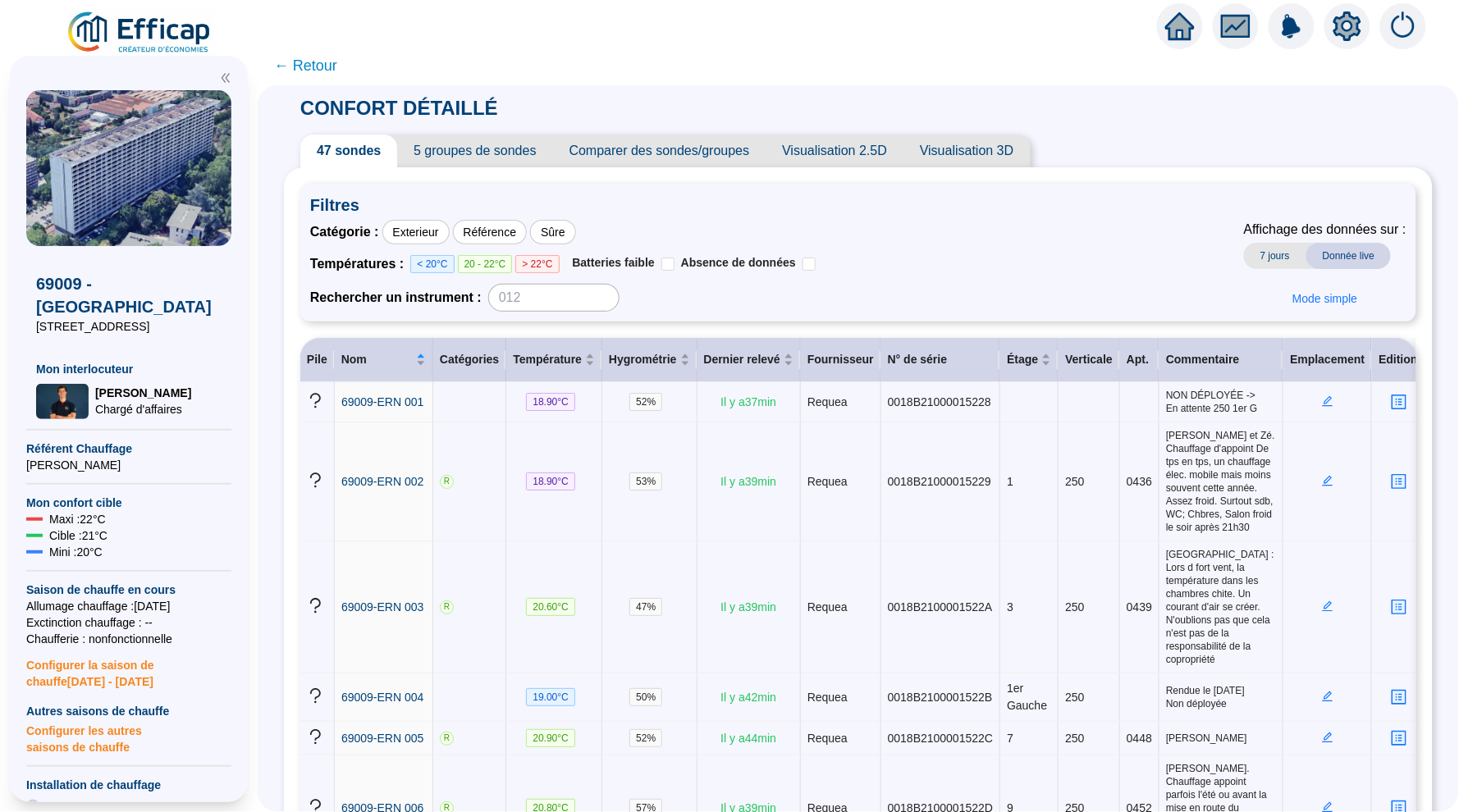
click at [830, 150] on span "Visualisation 2.5D" at bounding box center [834, 151] width 137 height 33
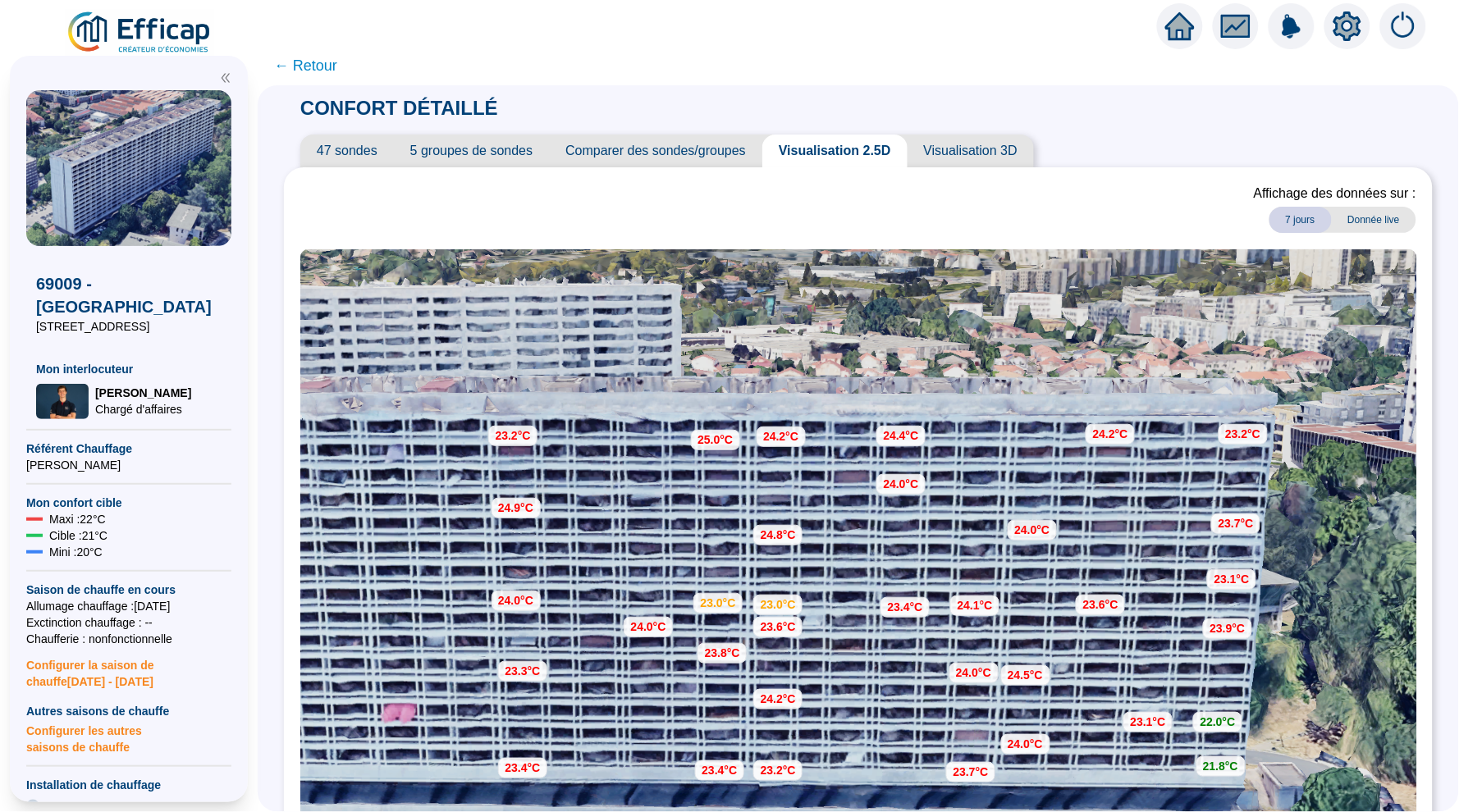
click at [326, 67] on span "← Retour" at bounding box center [305, 65] width 63 height 23
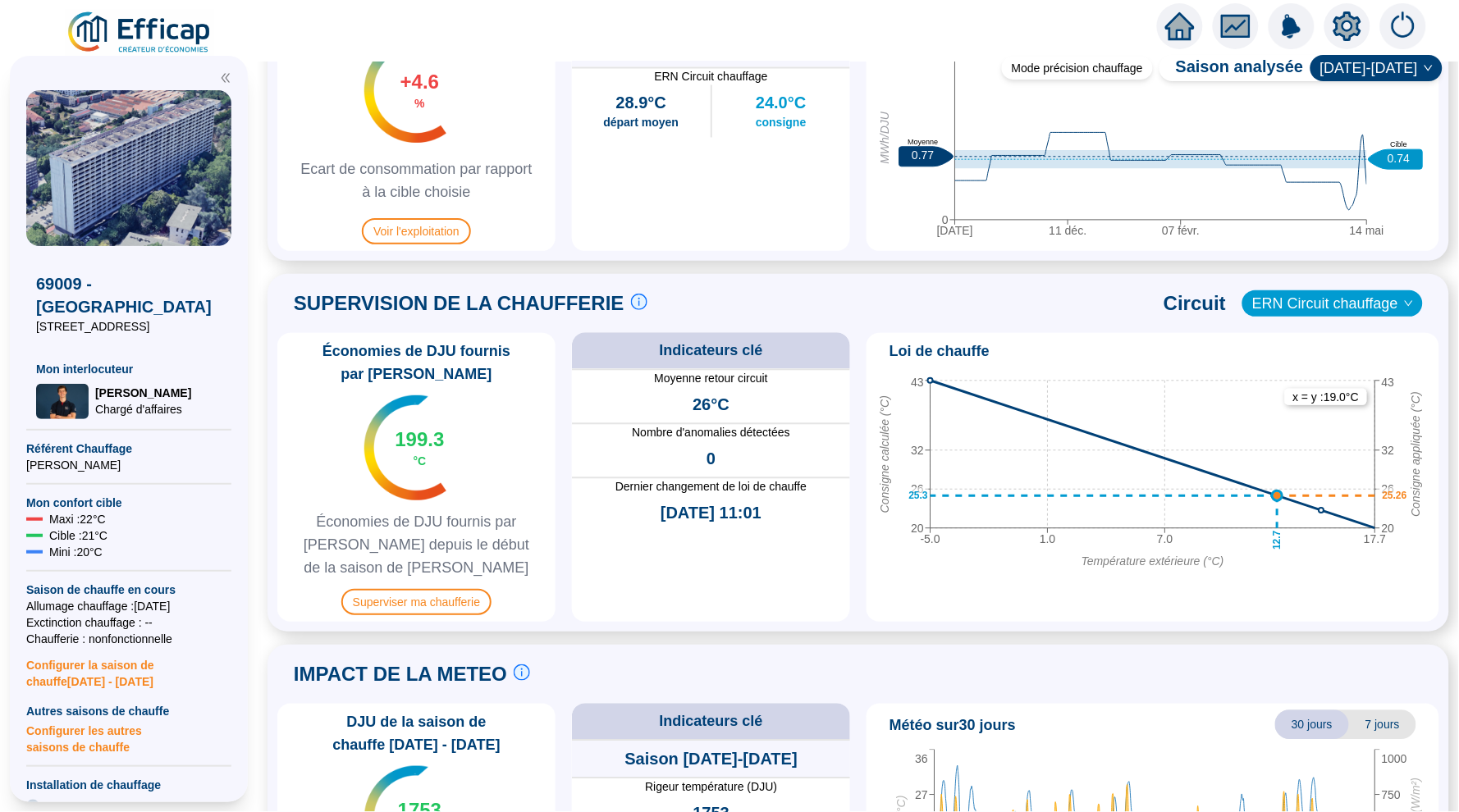
scroll to position [949, 0]
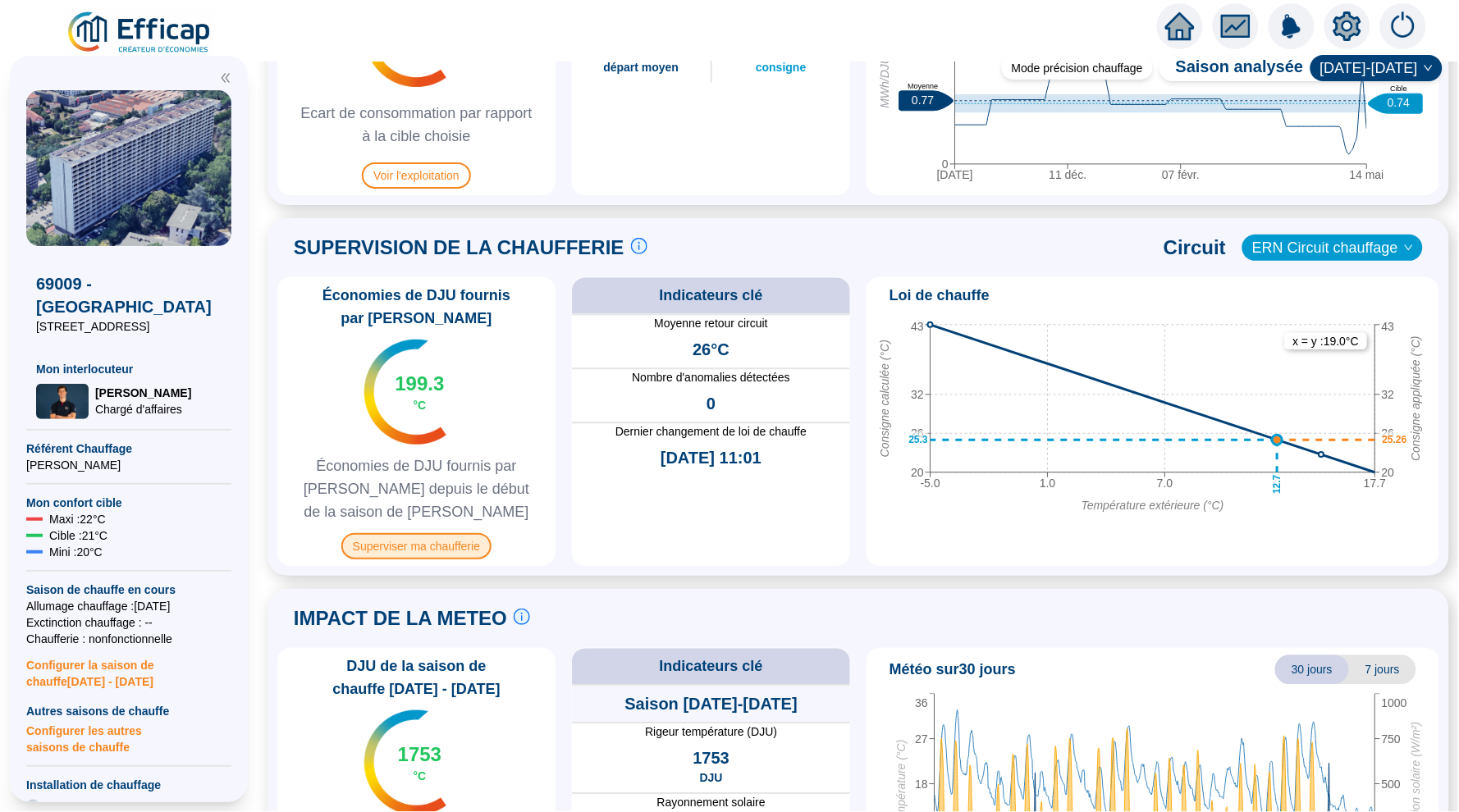
click at [451, 539] on span "Superviser ma chaufferie" at bounding box center [417, 546] width 150 height 26
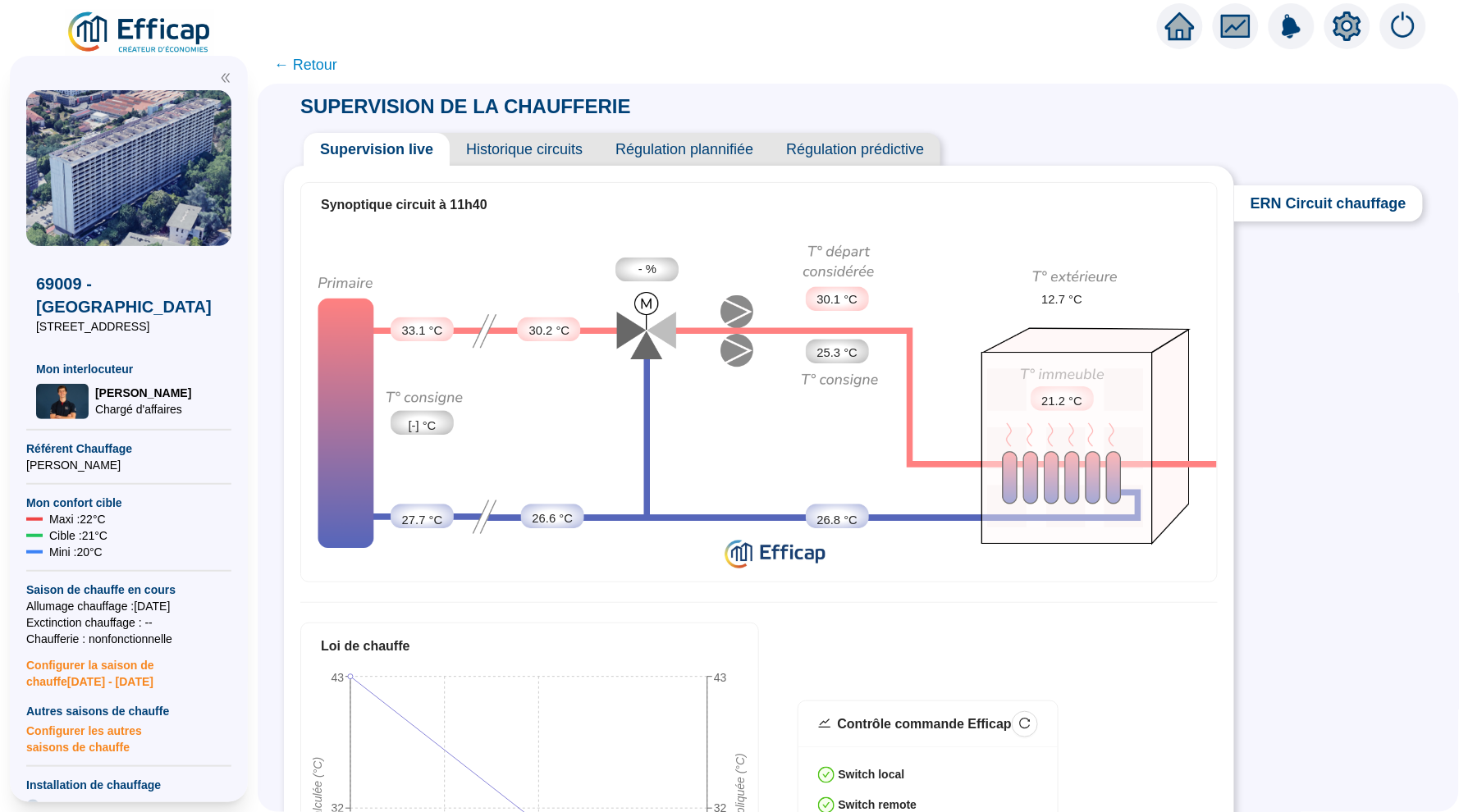
click at [313, 62] on span "← Retour" at bounding box center [305, 64] width 63 height 23
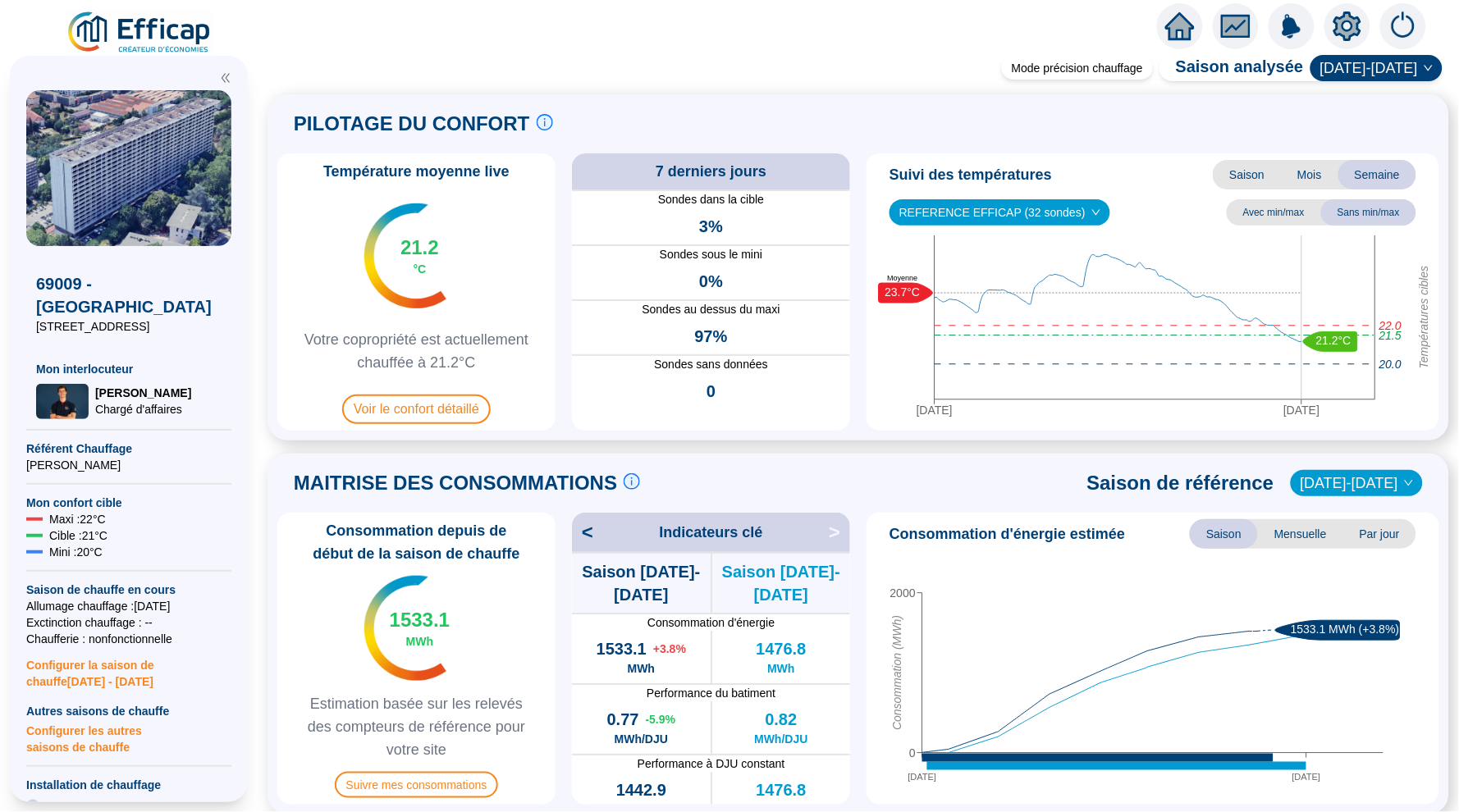
click at [1174, 24] on icon "home" at bounding box center [1180, 26] width 30 height 23
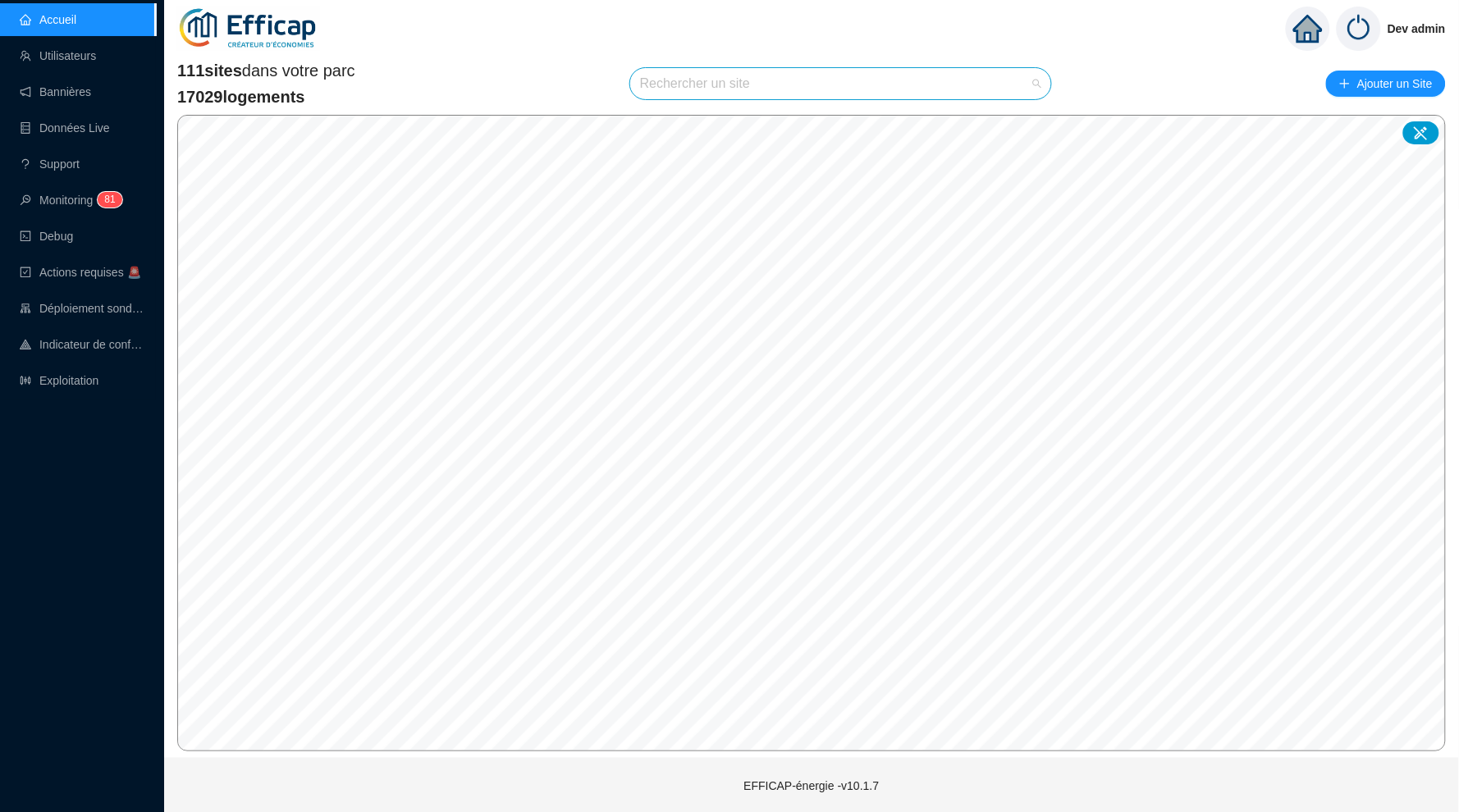
click at [710, 89] on input "search" at bounding box center [833, 83] width 386 height 31
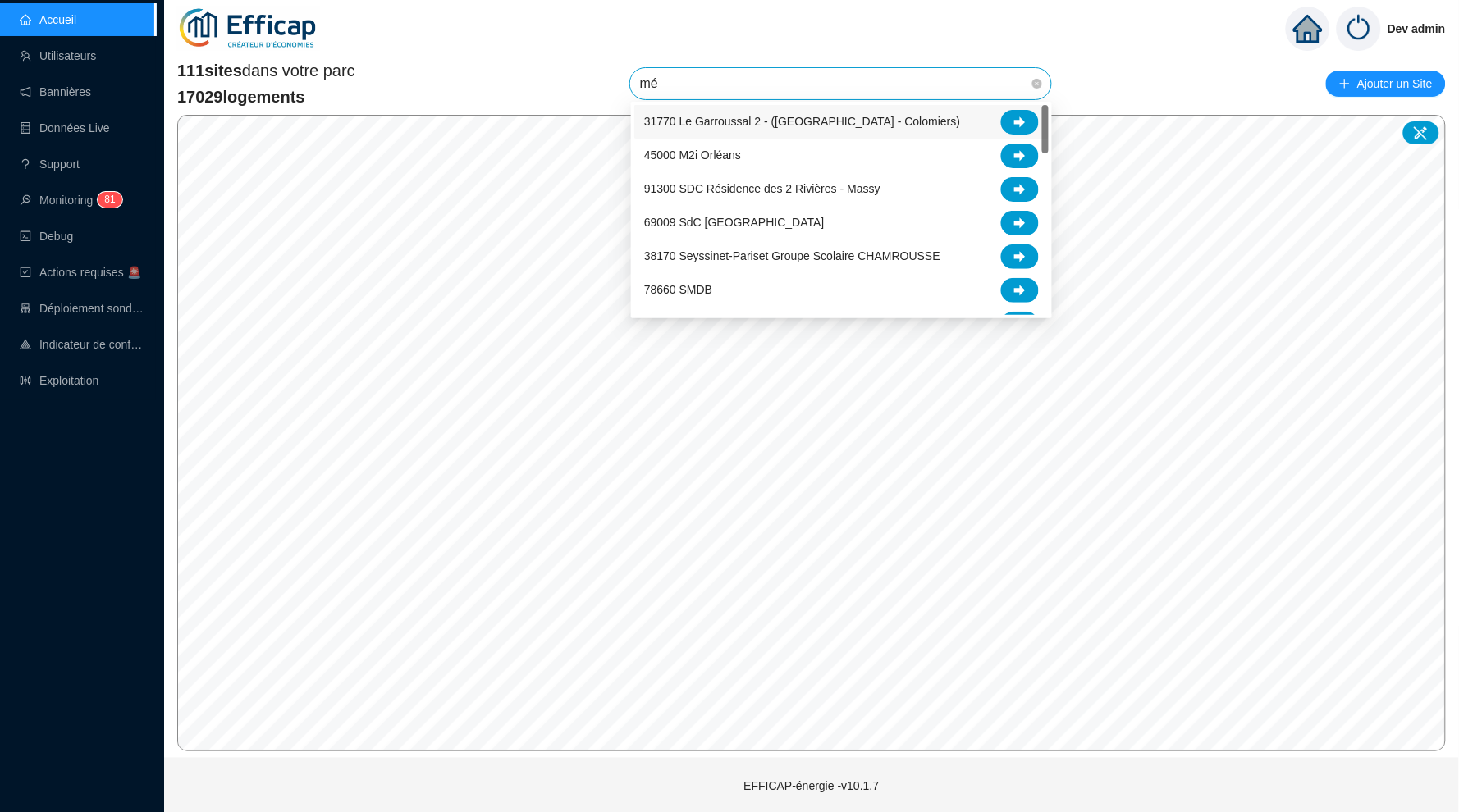
type input "mér"
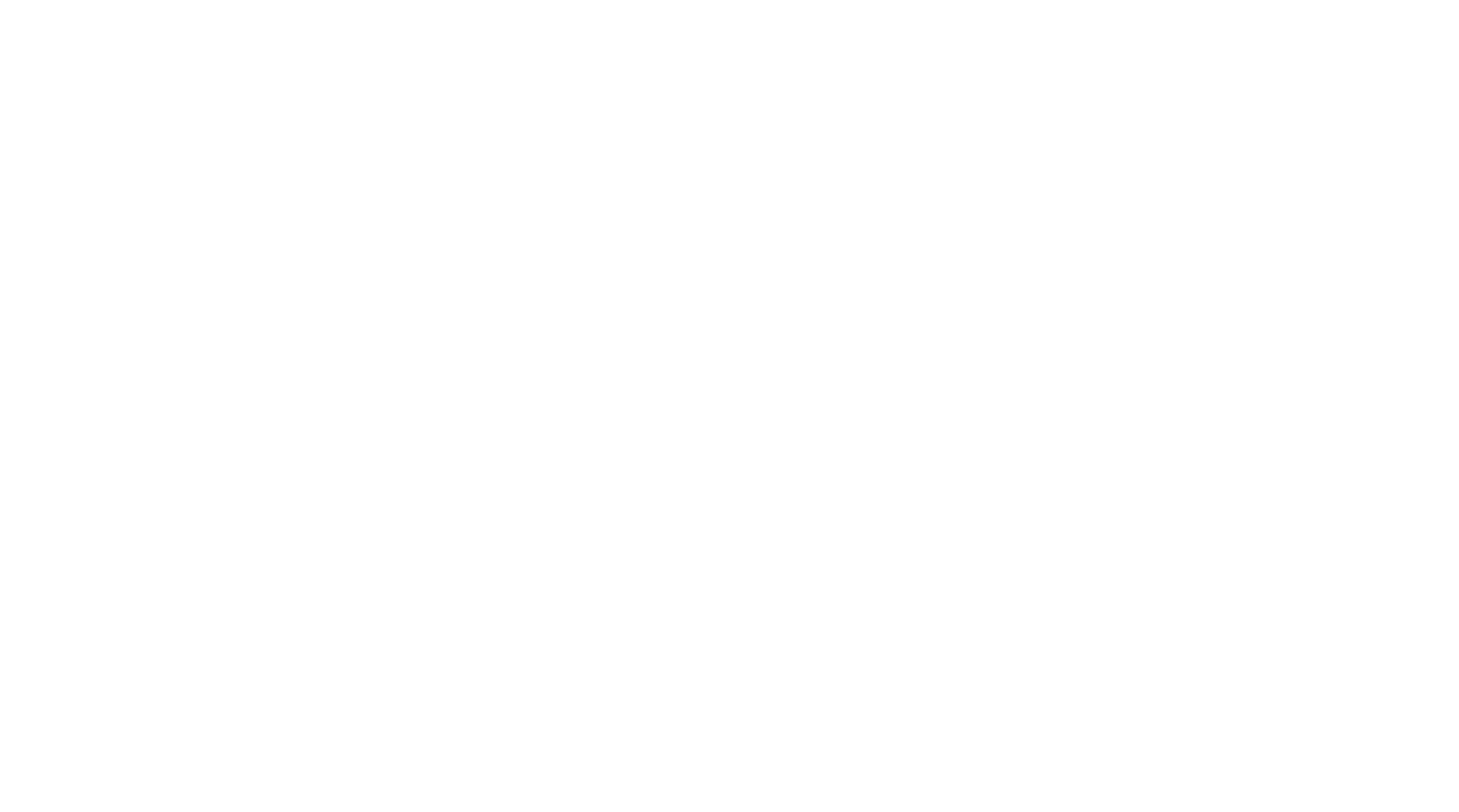
click at [720, 170] on div at bounding box center [730, 406] width 1459 height 812
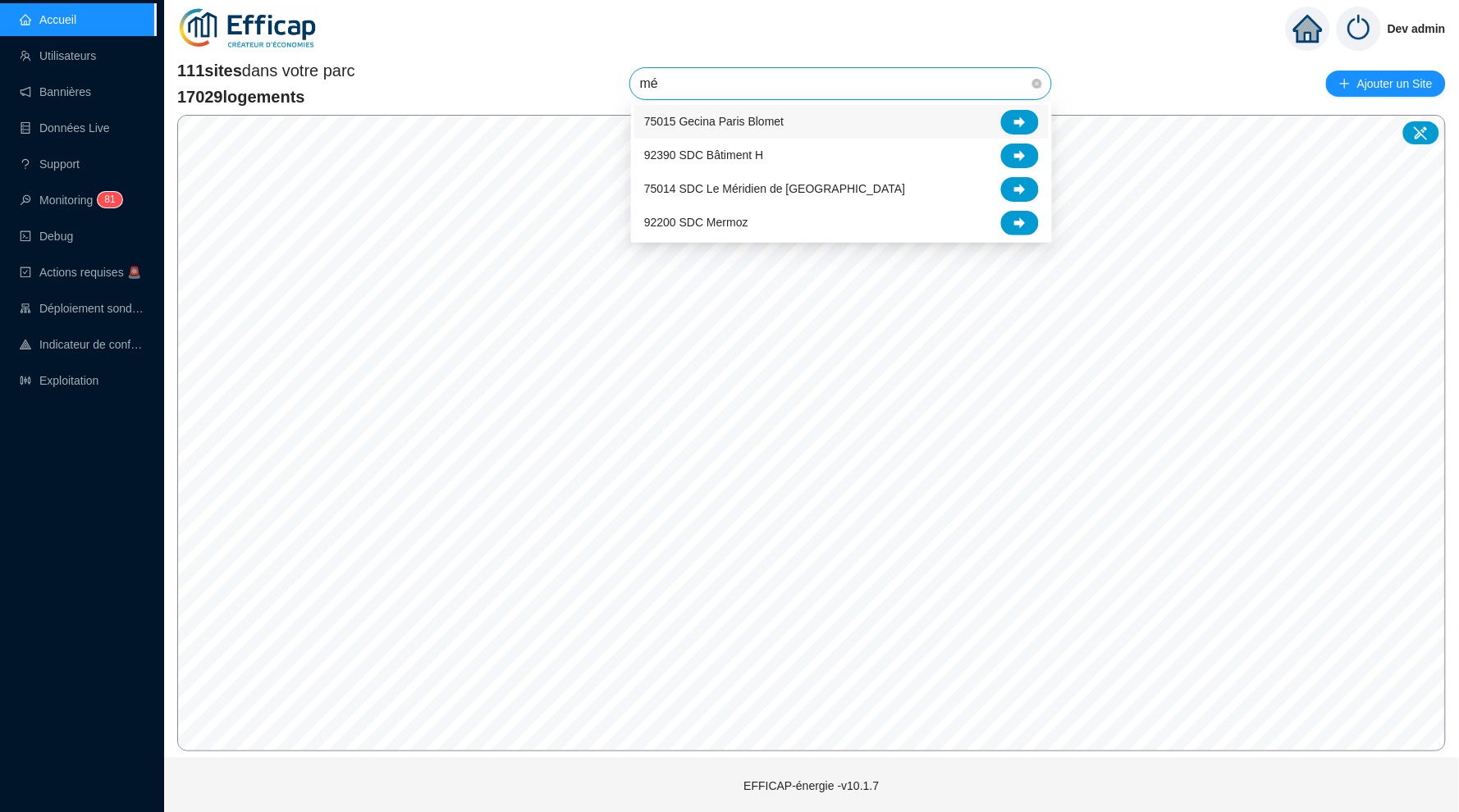
type input "mér"
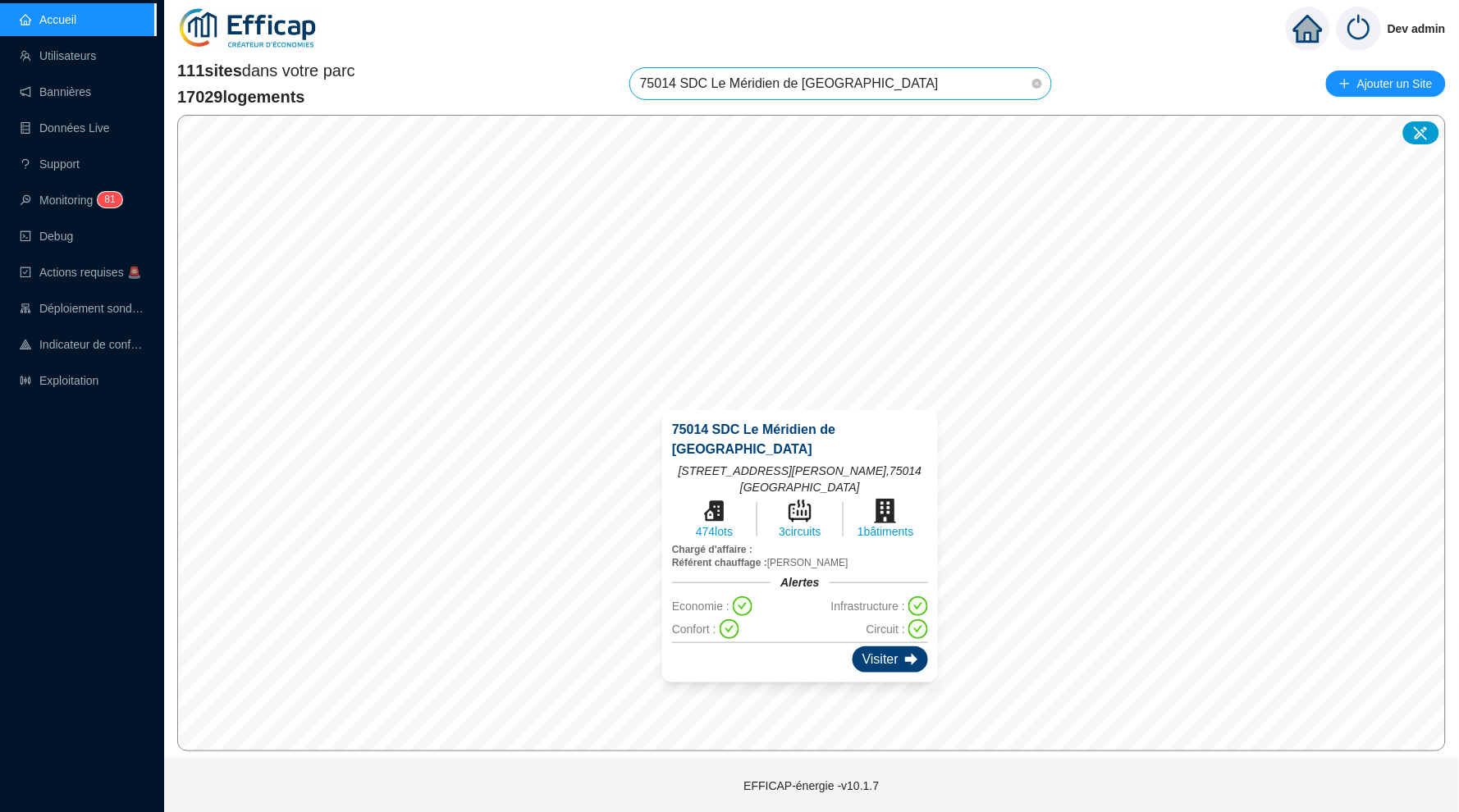
click at [866, 647] on div "Visiter" at bounding box center [891, 659] width 76 height 26
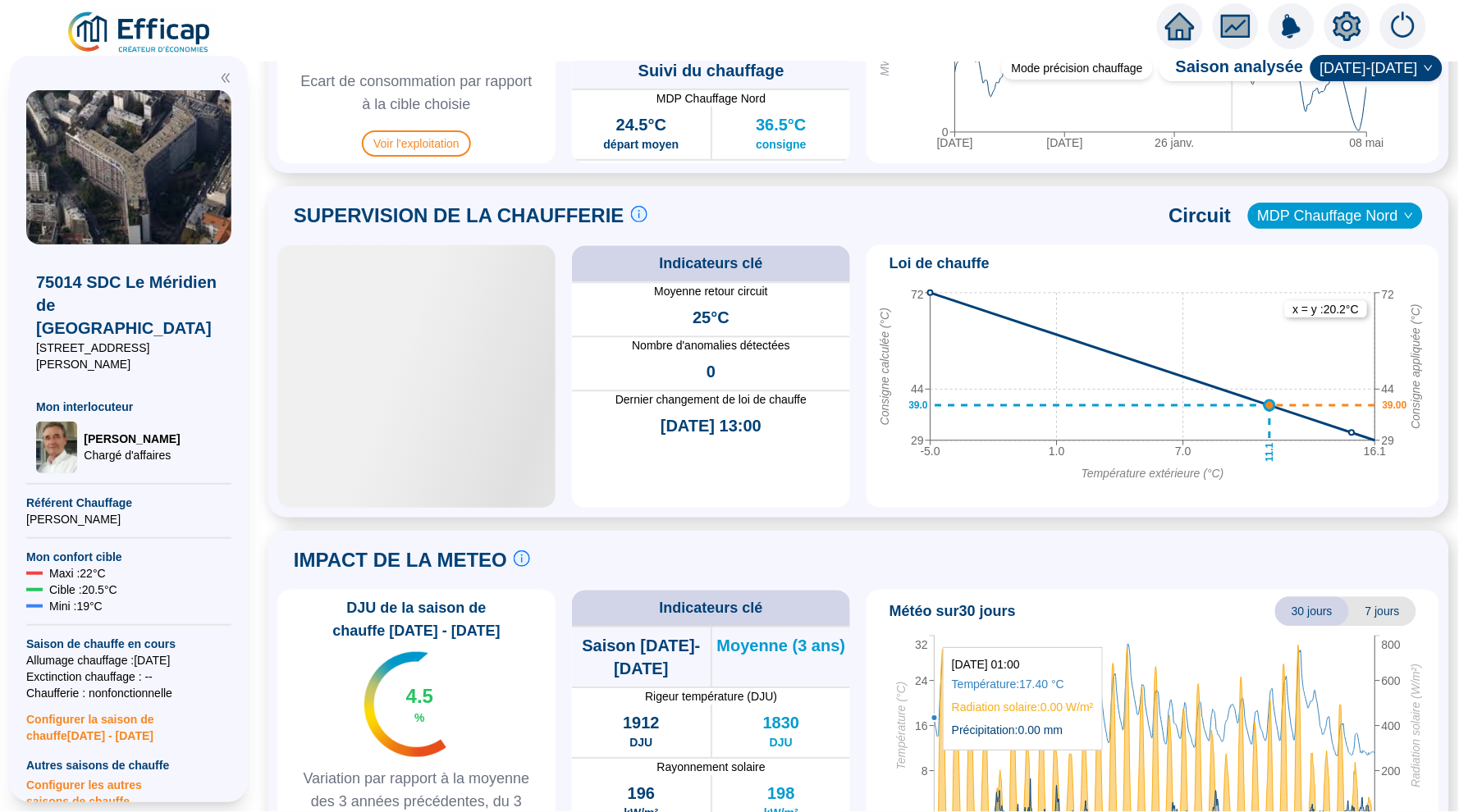
scroll to position [993, 0]
